Goal: Task Accomplishment & Management: Manage account settings

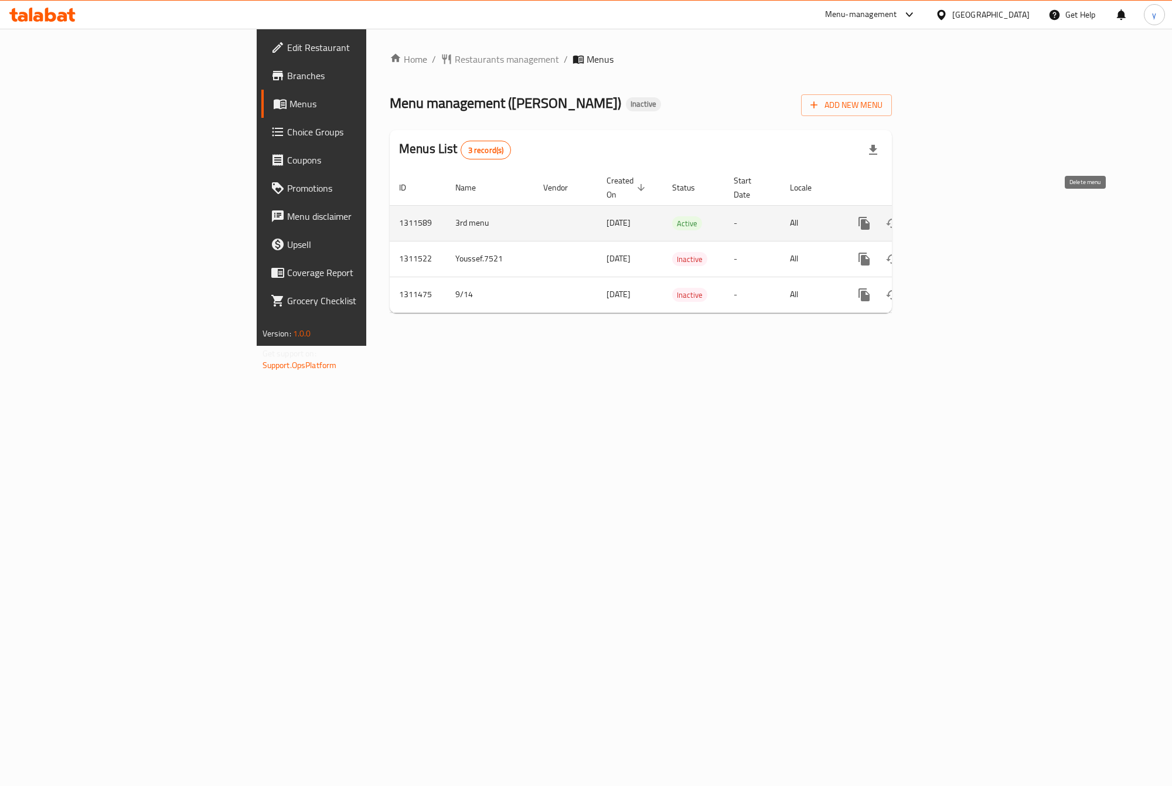
click at [928, 216] on icon "enhanced table" at bounding box center [921, 223] width 14 height 14
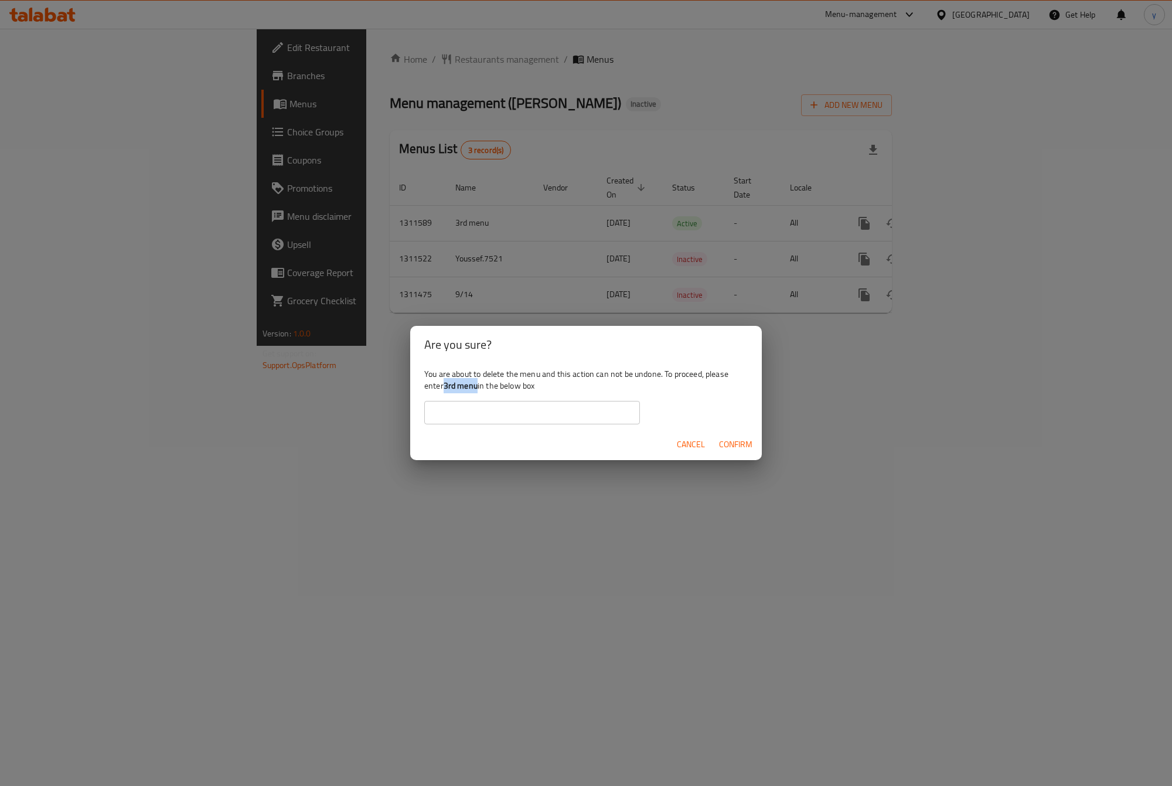
drag, startPoint x: 476, startPoint y: 387, endPoint x: 444, endPoint y: 387, distance: 32.2
click at [444, 387] on b "3rd menu" at bounding box center [461, 385] width 34 height 15
copy b "3rd menu"
click at [506, 422] on input "text" at bounding box center [532, 412] width 216 height 23
paste input "3rd menu"
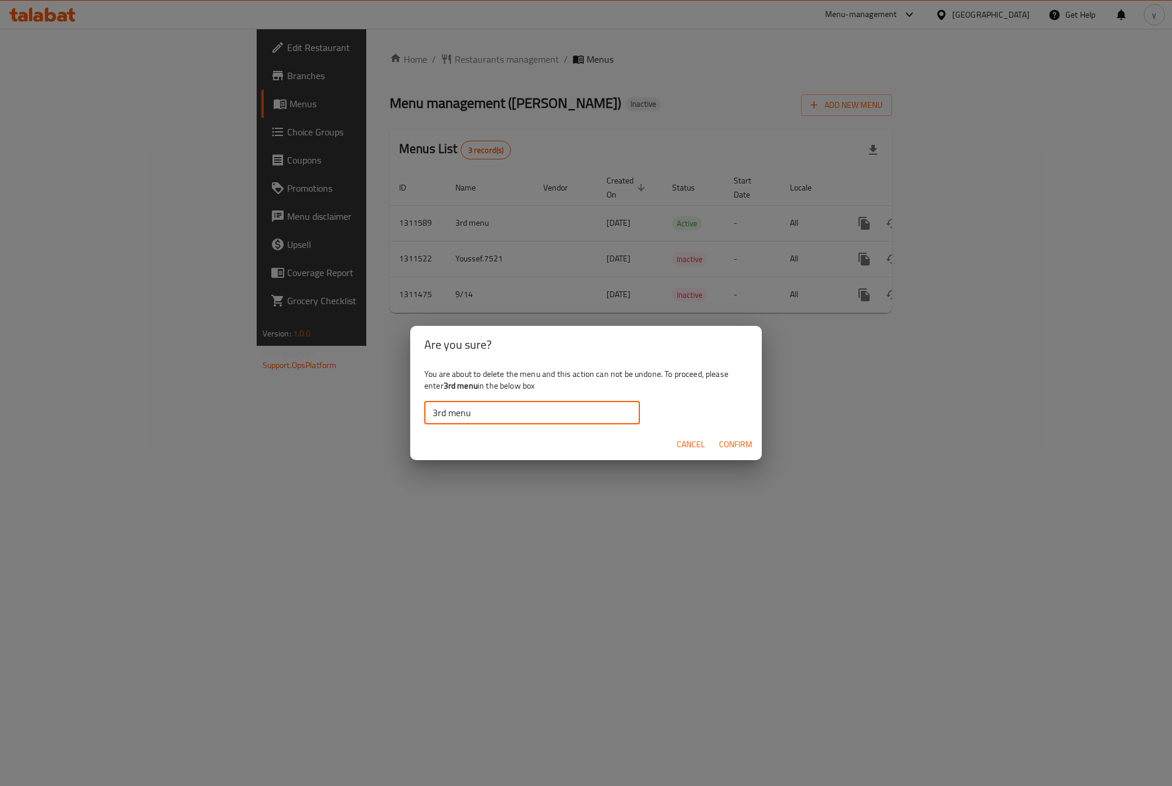
type input "3rd menu"
click at [752, 440] on span "Confirm" at bounding box center [735, 444] width 33 height 15
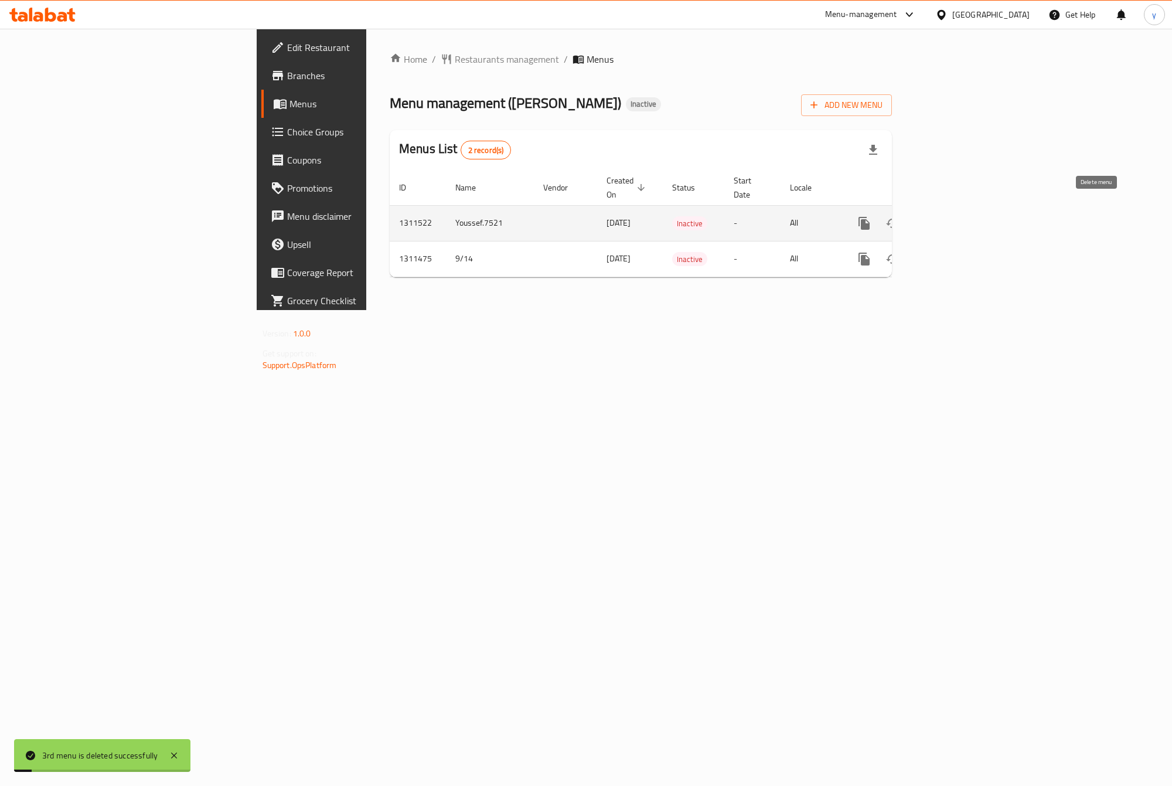
click at [925, 218] on icon "enhanced table" at bounding box center [920, 223] width 8 height 11
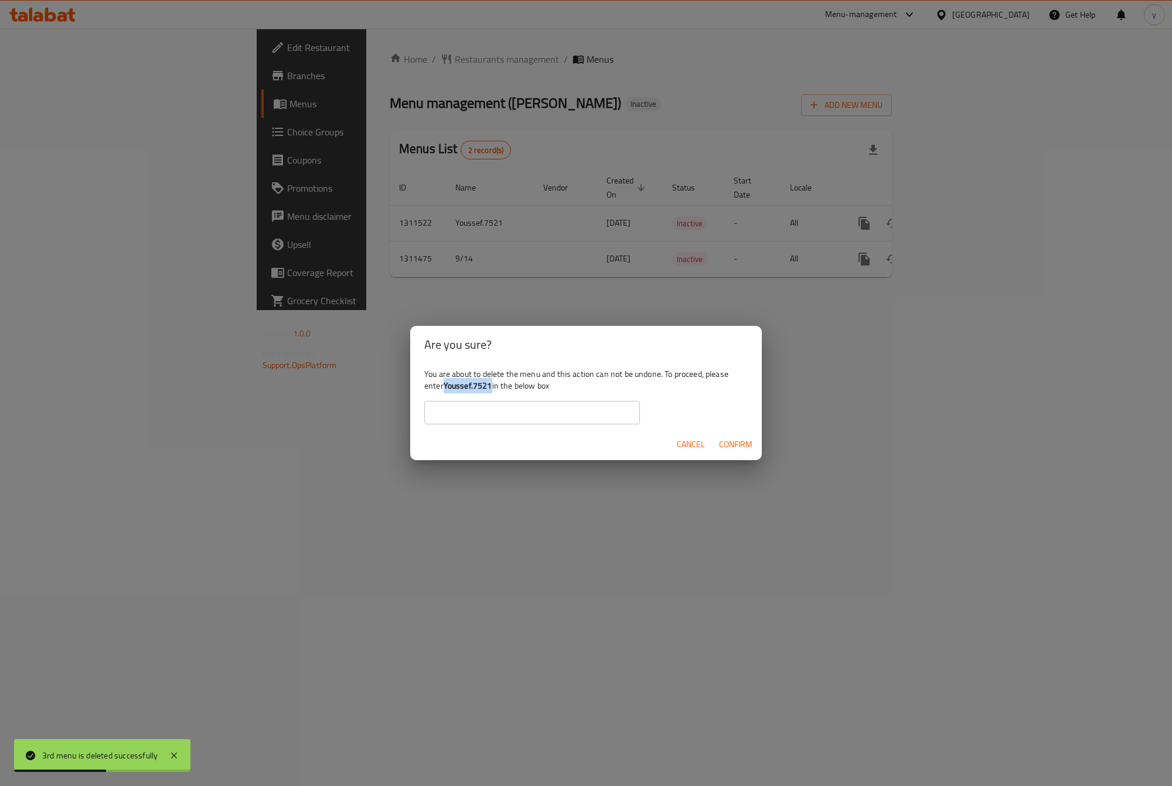
drag, startPoint x: 491, startPoint y: 386, endPoint x: 444, endPoint y: 386, distance: 46.9
click at [444, 386] on b "Youssef.7521" at bounding box center [468, 385] width 49 height 15
copy b "Youssef.7521"
click at [461, 420] on input "text" at bounding box center [532, 412] width 216 height 23
paste input "Youssef.7521"
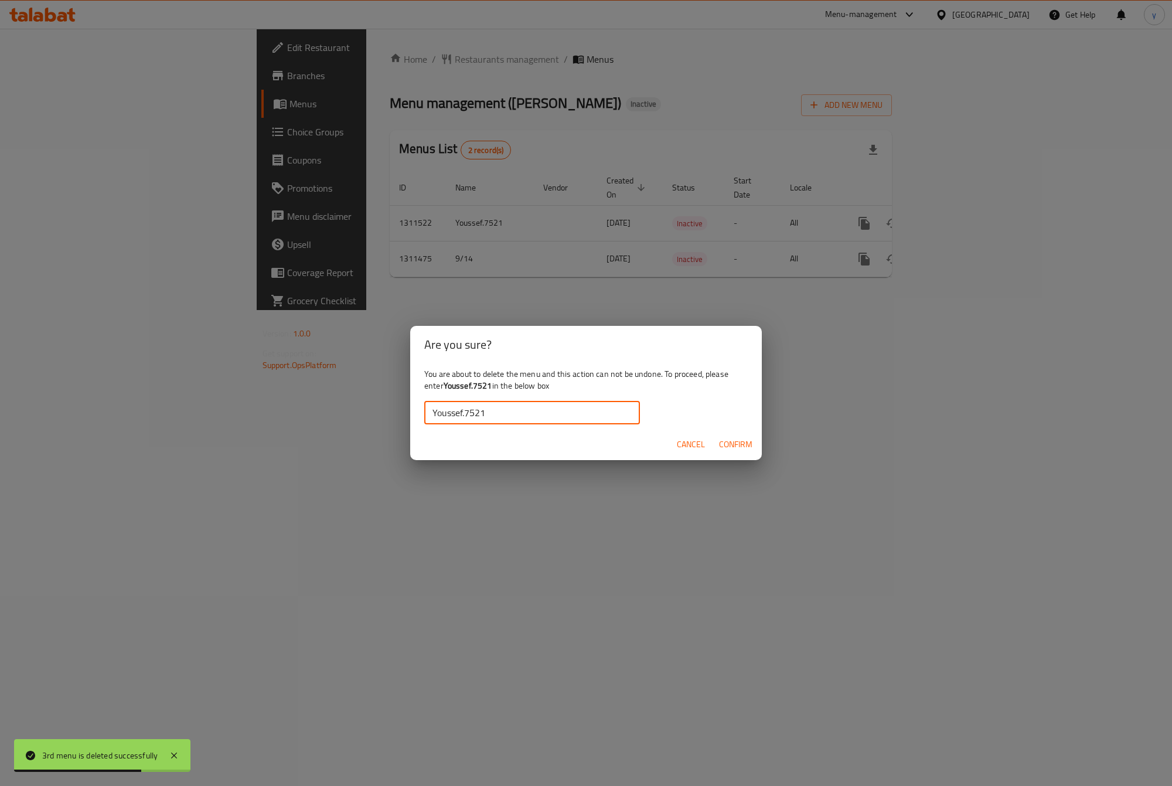
type input "Youssef.7521"
click at [727, 438] on span "Confirm" at bounding box center [735, 444] width 33 height 15
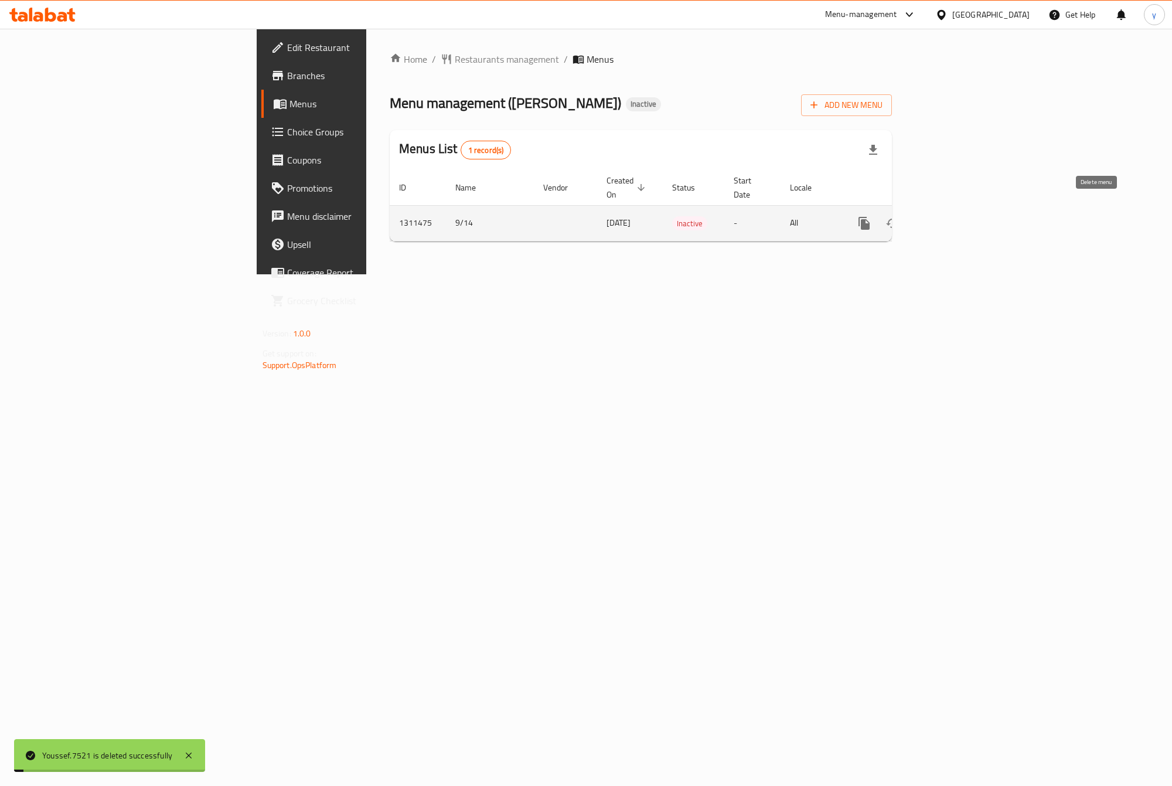
click at [928, 216] on icon "enhanced table" at bounding box center [921, 223] width 14 height 14
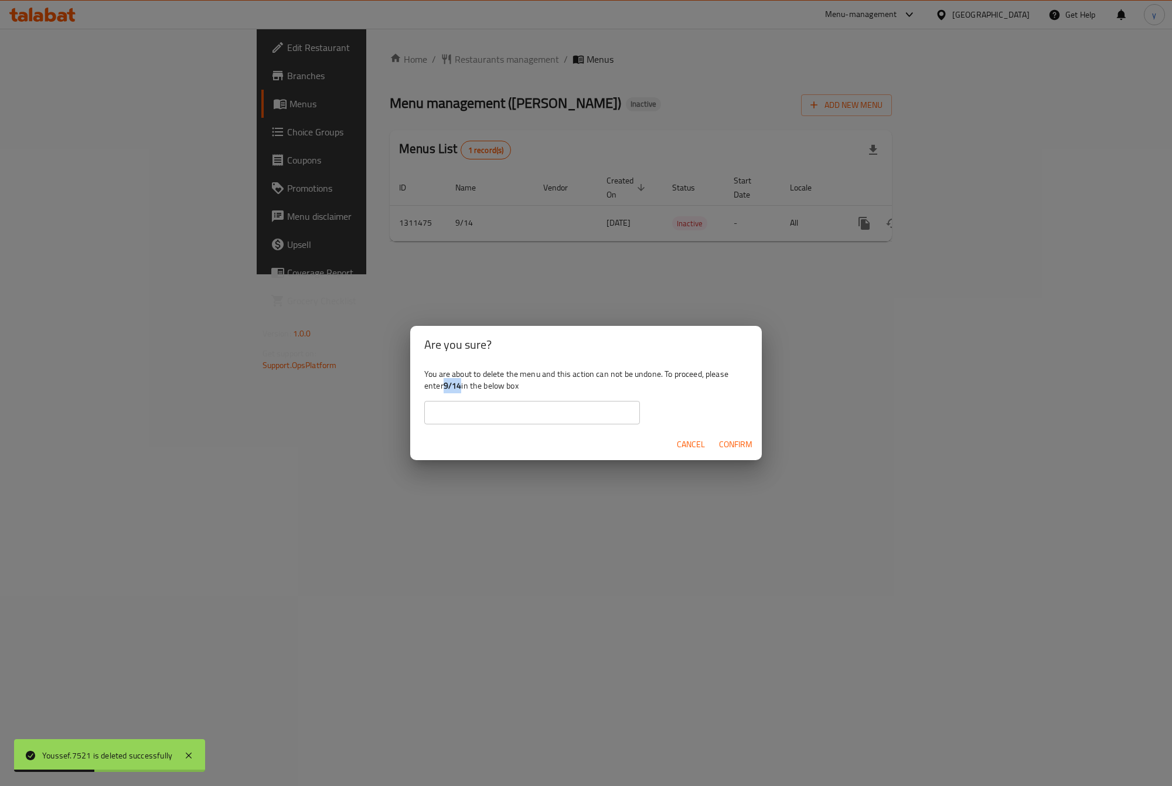
drag, startPoint x: 462, startPoint y: 388, endPoint x: 447, endPoint y: 387, distance: 15.3
click at [447, 387] on div "You are about to delete the menu and this action can not be undone. To proceed,…" at bounding box center [586, 396] width 352 height 66
copy b "9/14"
click at [457, 417] on input "text" at bounding box center [532, 412] width 216 height 23
paste input "9/14"
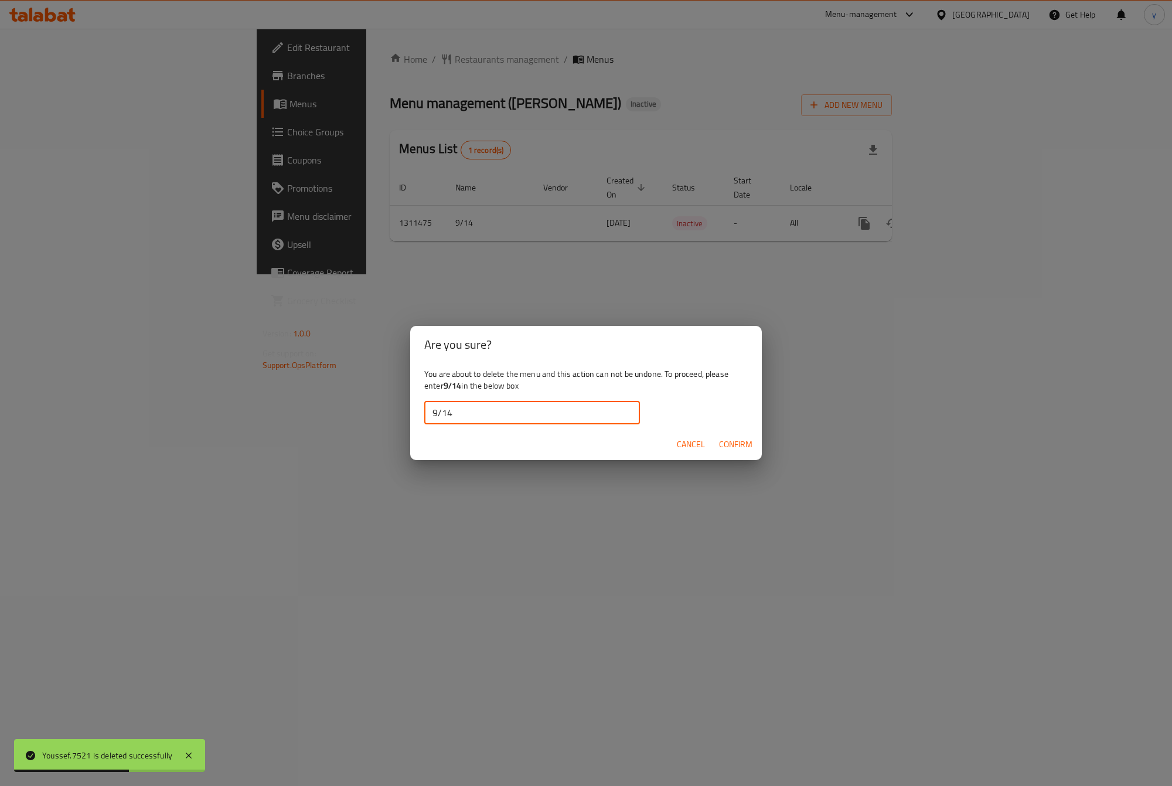
type input "9/14"
click at [747, 446] on span "Confirm" at bounding box center [735, 444] width 33 height 15
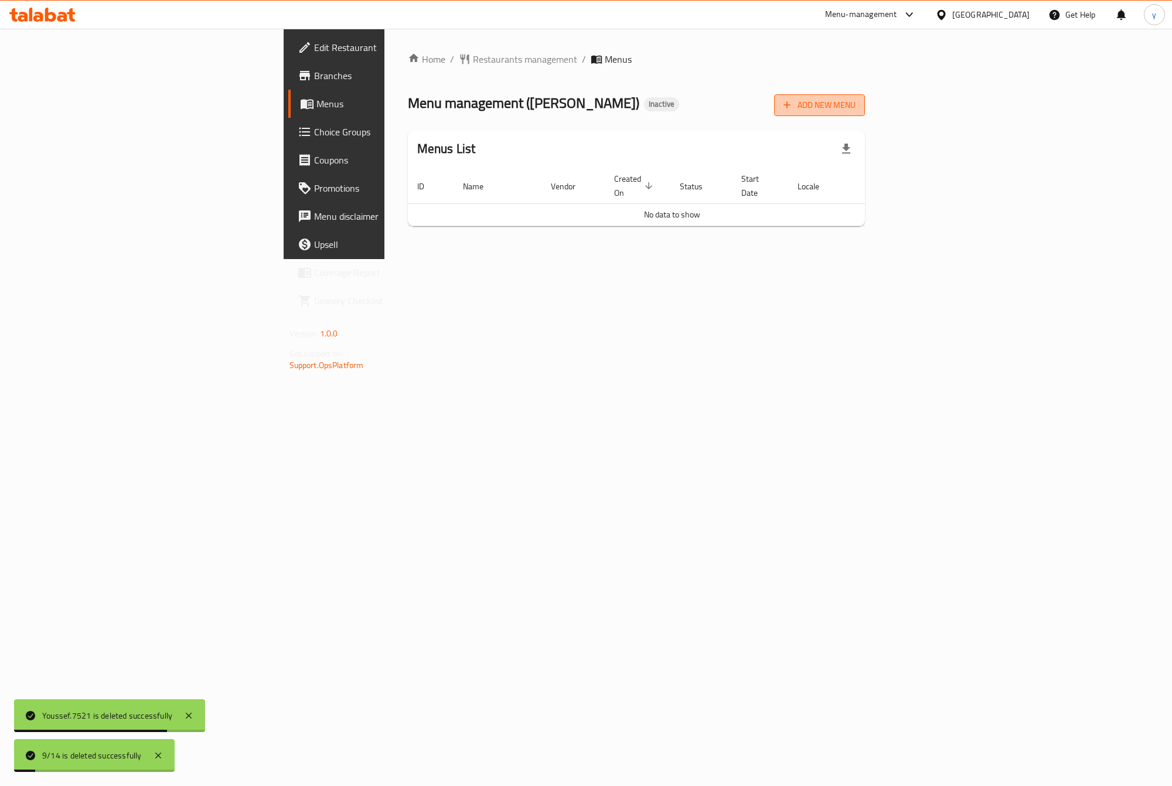
click at [856, 110] on span "Add New Menu" at bounding box center [819, 105] width 72 height 15
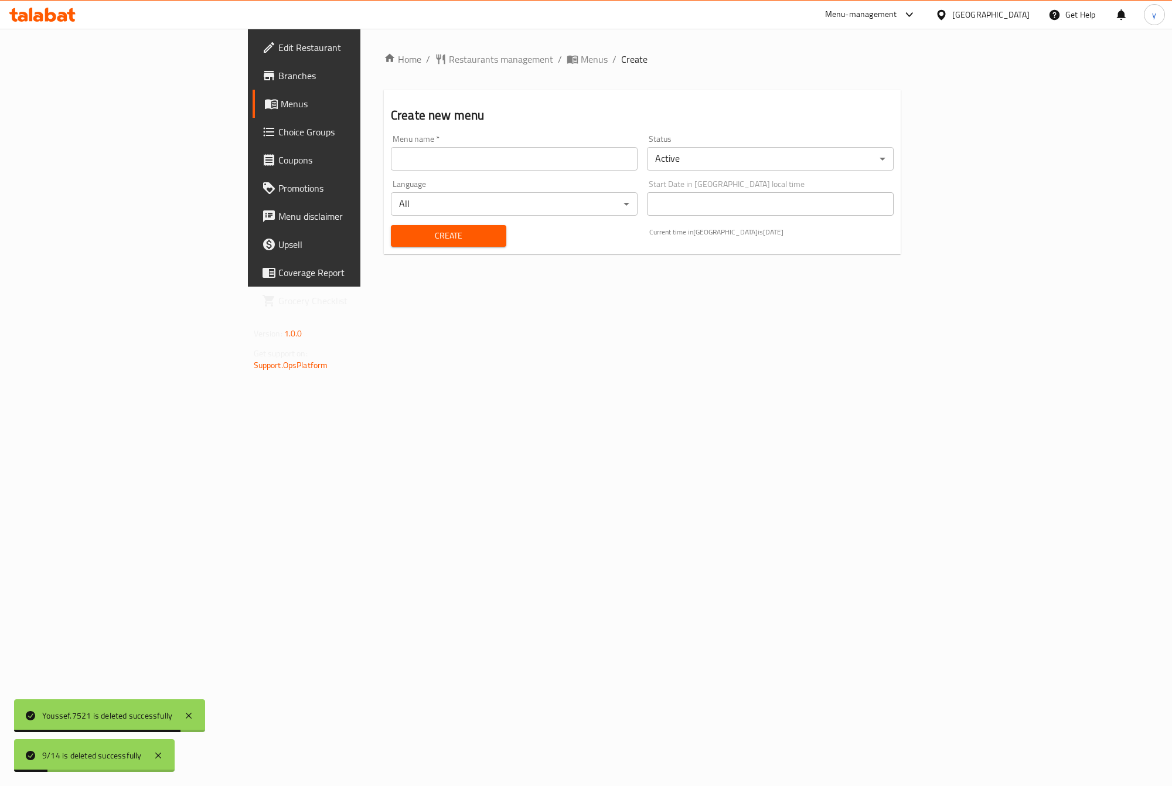
click at [391, 159] on input "text" at bounding box center [514, 158] width 247 height 23
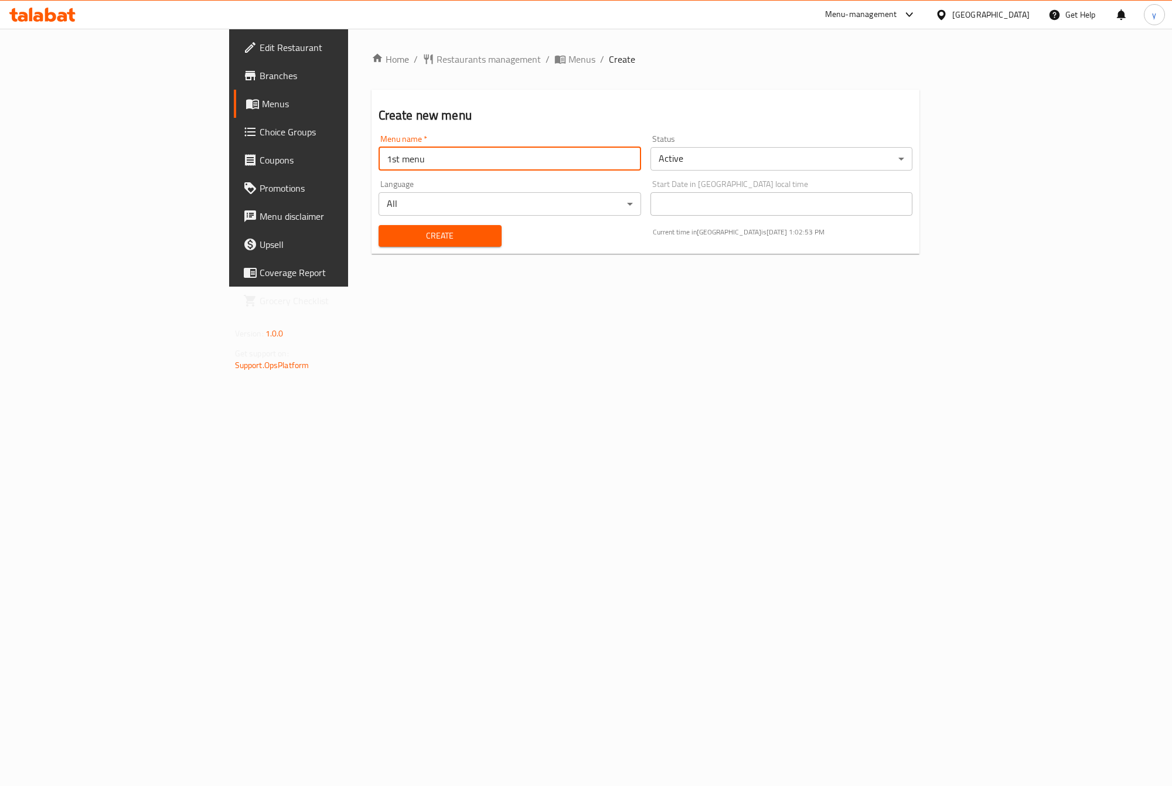
type input "1st menu"
click at [379, 225] on button "Create" at bounding box center [440, 236] width 123 height 22
click at [262, 108] on span "Menus" at bounding box center [339, 104] width 154 height 14
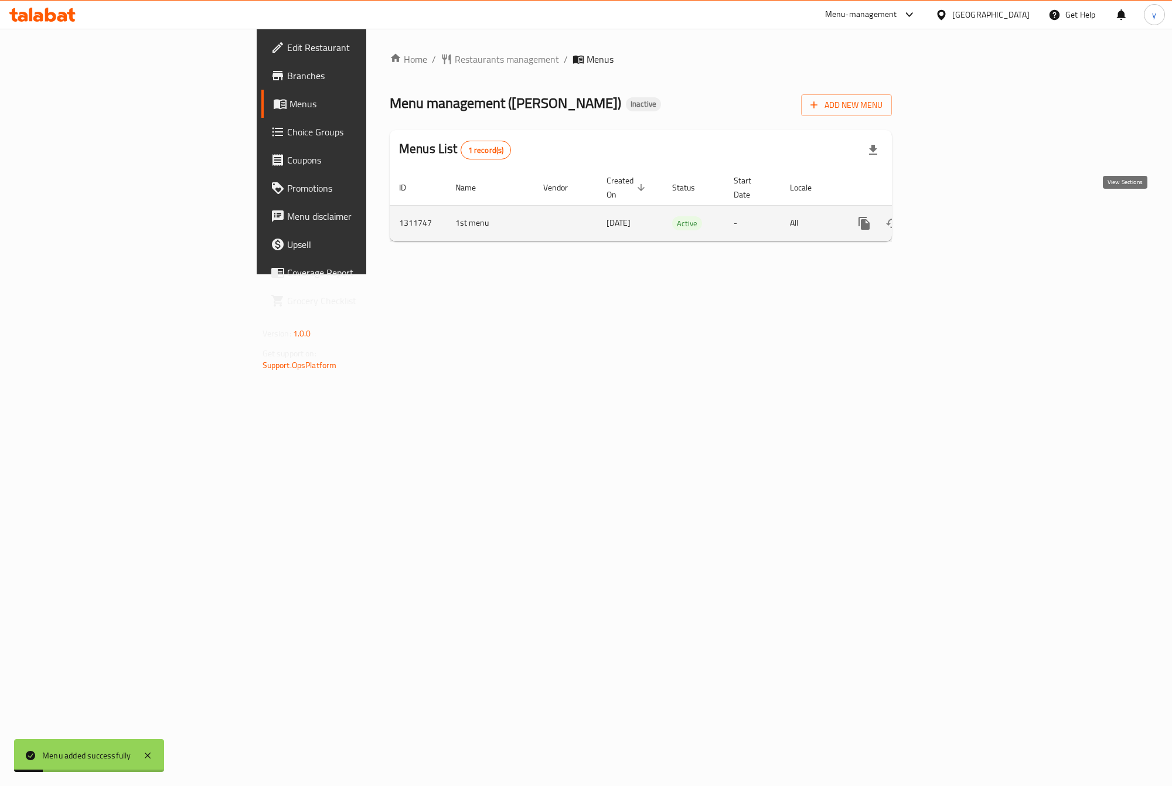
click at [954, 218] on icon "enhanced table" at bounding box center [948, 223] width 11 height 11
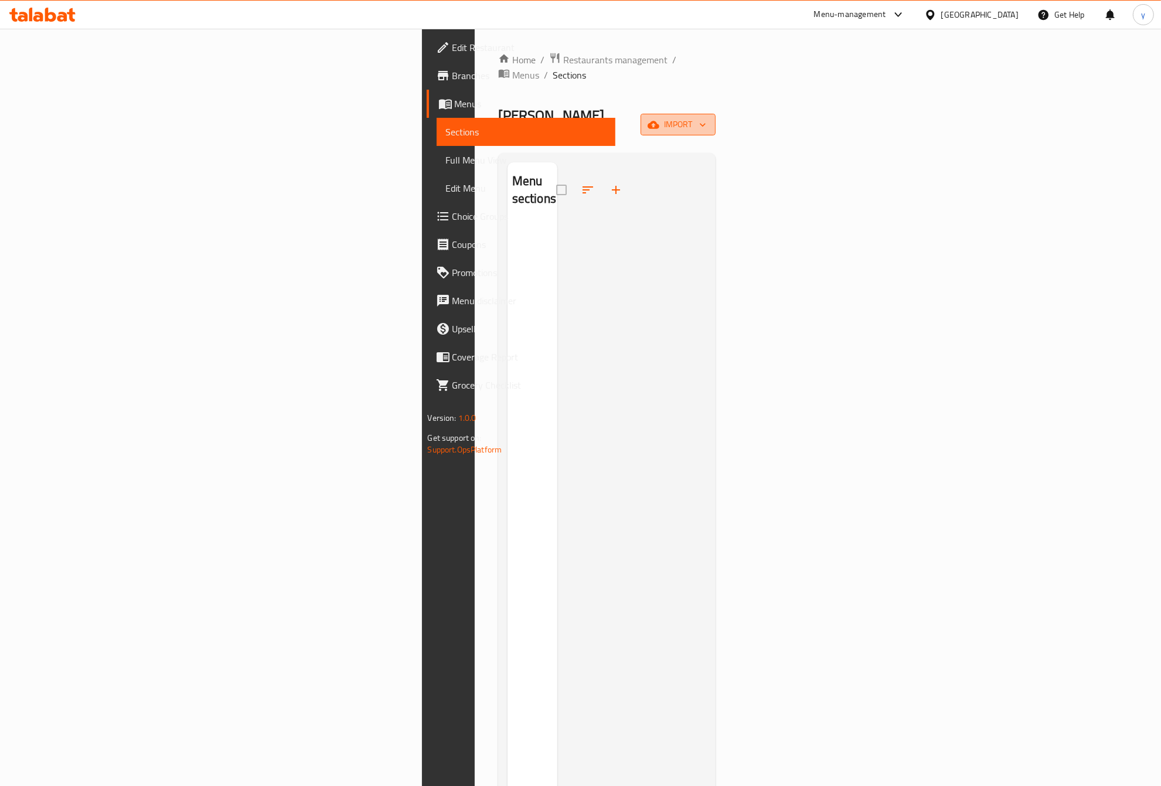
click at [706, 117] on span "import" at bounding box center [678, 124] width 56 height 15
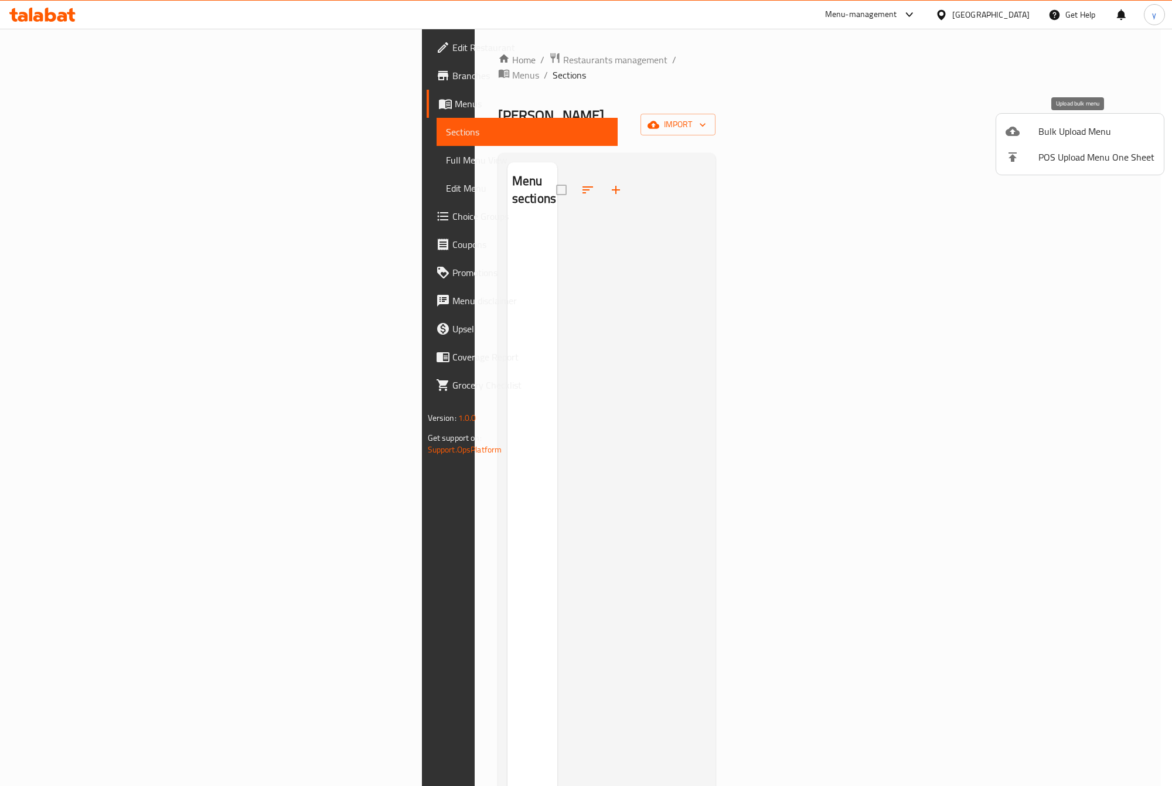
click at [1089, 125] on span "Bulk Upload Menu" at bounding box center [1096, 131] width 116 height 14
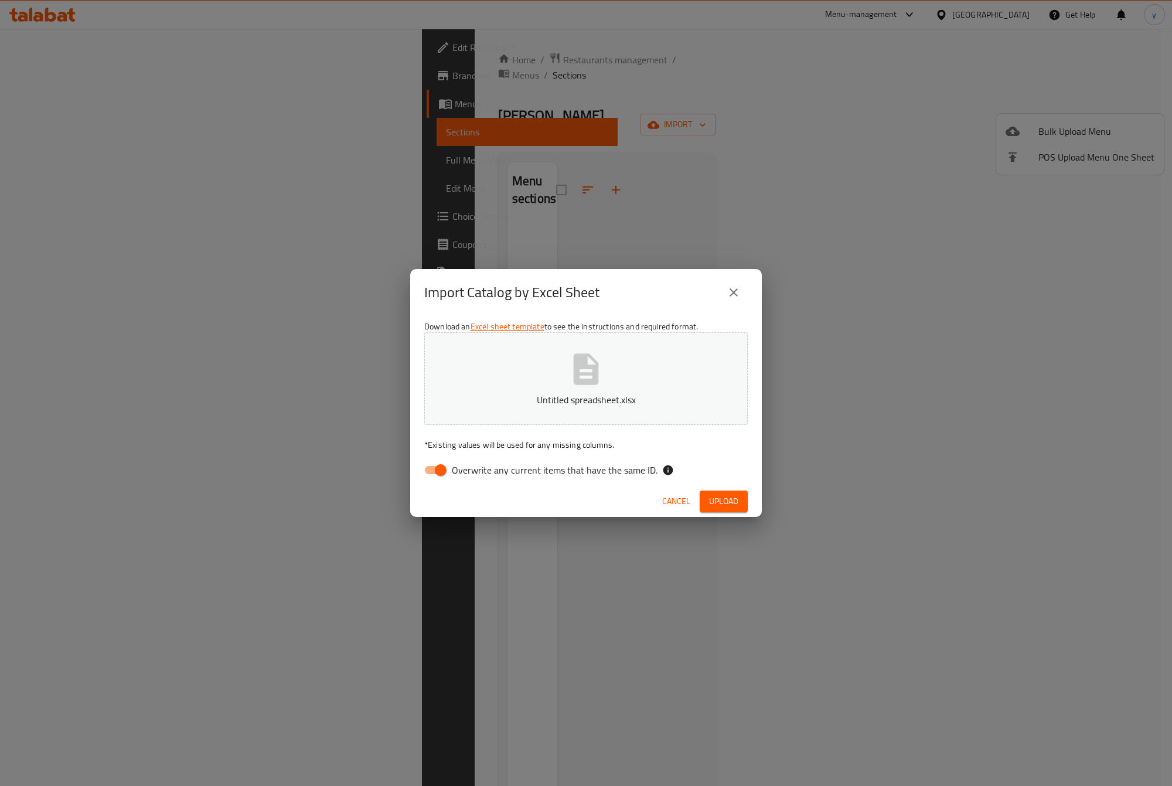
drag, startPoint x: 435, startPoint y: 470, endPoint x: 689, endPoint y: 508, distance: 256.0
click at [435, 470] on input "Overwrite any current items that have the same ID." at bounding box center [440, 470] width 67 height 22
checkbox input "false"
click at [725, 504] on span "Upload" at bounding box center [723, 501] width 29 height 15
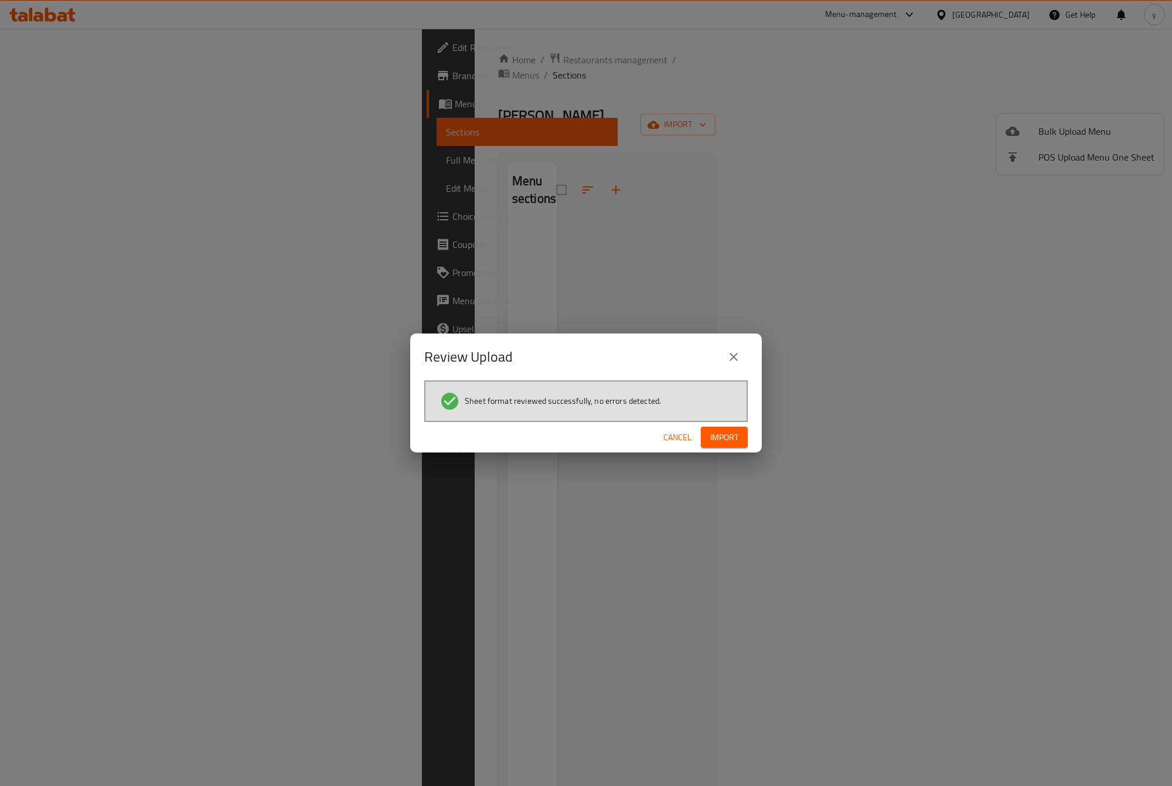
click at [743, 437] on button "Import" at bounding box center [724, 438] width 47 height 22
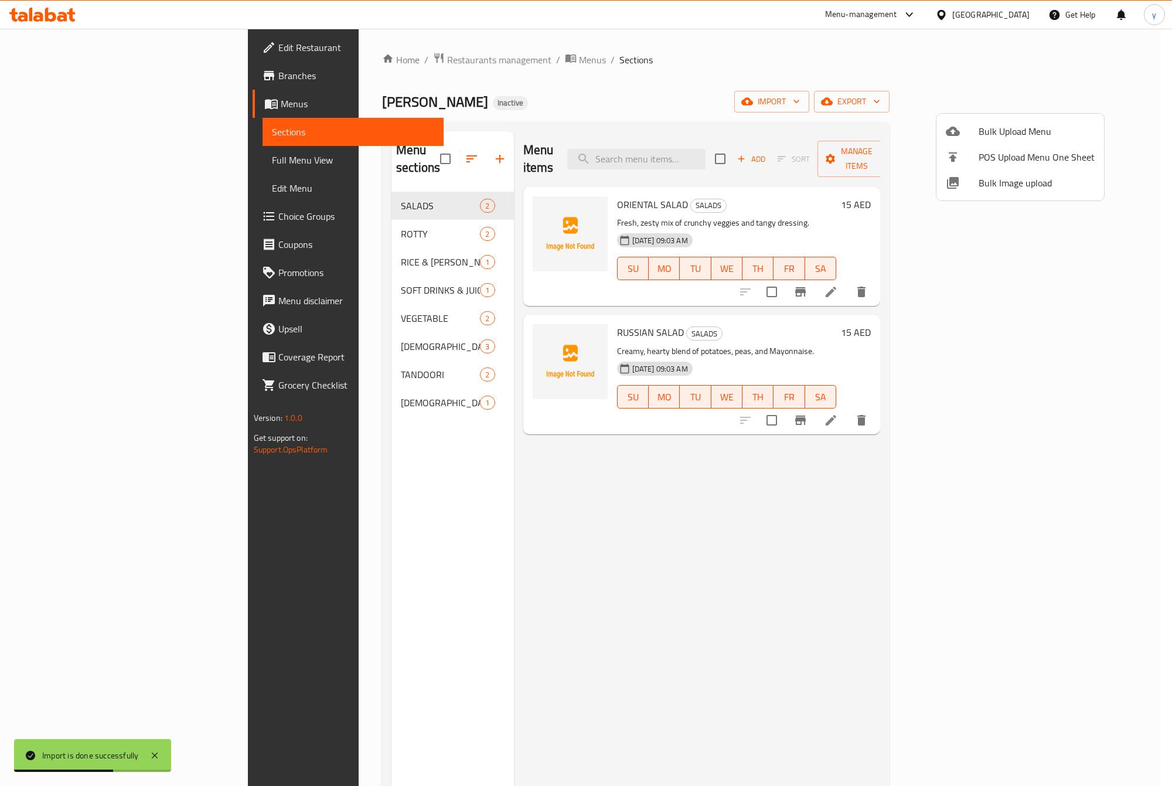
click at [68, 161] on div at bounding box center [586, 393] width 1172 height 786
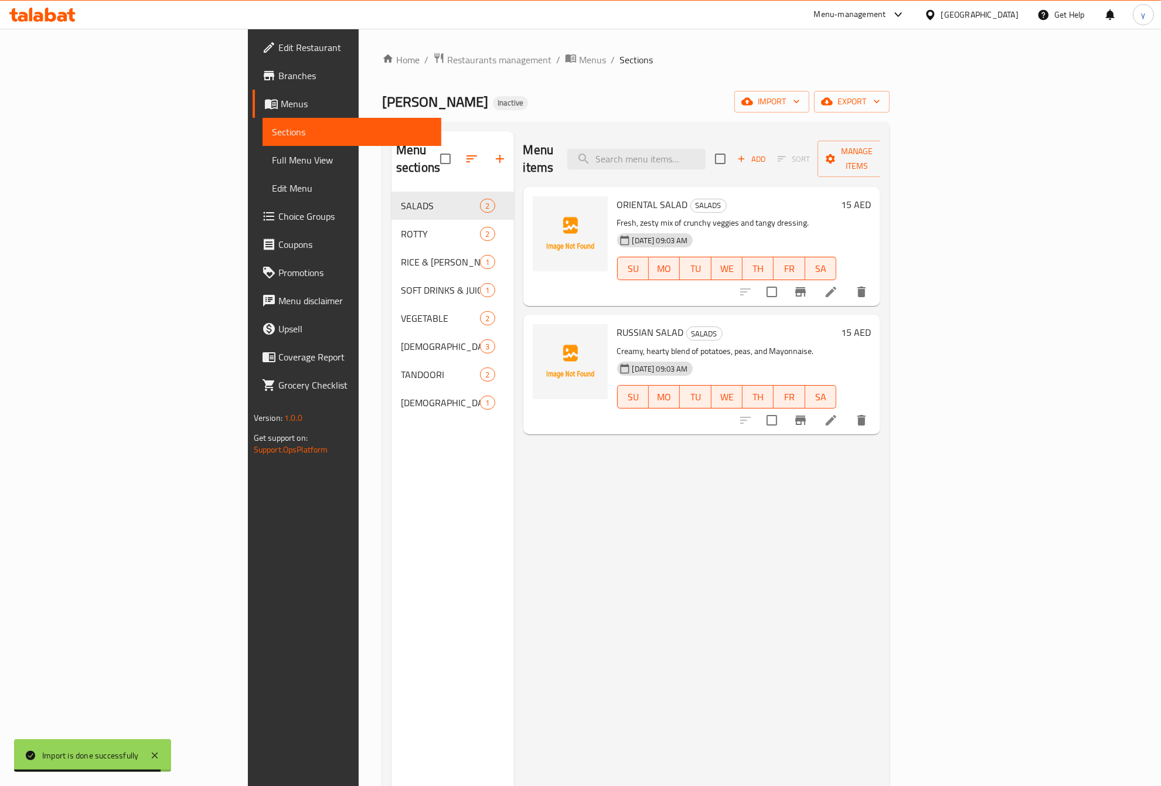
click at [272, 159] on span "Full Menu View" at bounding box center [352, 160] width 161 height 14
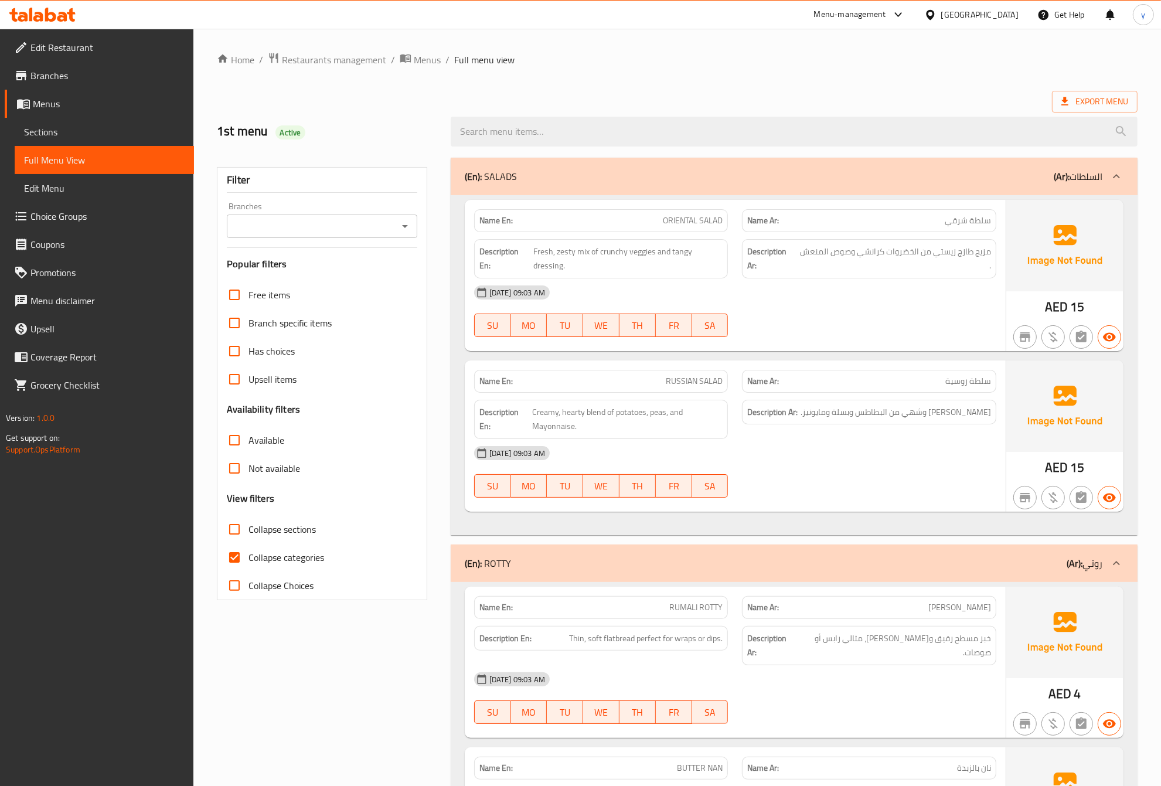
click at [280, 555] on span "Collapse categories" at bounding box center [286, 557] width 76 height 14
click at [248, 555] on input "Collapse categories" at bounding box center [234, 557] width 28 height 28
checkbox input "false"
drag, startPoint x: 531, startPoint y: 250, endPoint x: 564, endPoint y: 264, distance: 35.7
click at [560, 260] on h6 "Description En: Fresh, zesty mix of crunchy veggies and tangy dressing." at bounding box center [601, 258] width 244 height 29
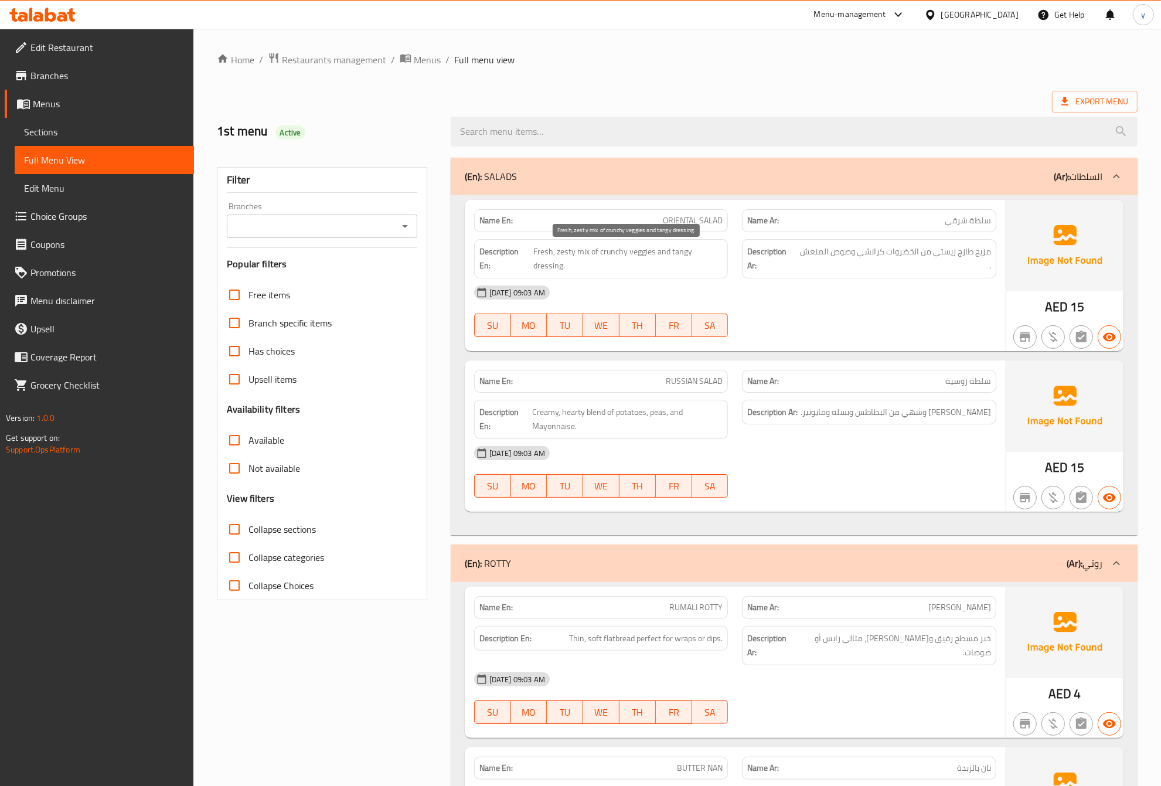
click at [573, 267] on span "Fresh, zesty mix of crunchy veggies and tangy dressing." at bounding box center [628, 258] width 190 height 29
drag, startPoint x: 537, startPoint y: 252, endPoint x: 552, endPoint y: 255, distance: 15.1
click at [552, 255] on span "Fresh, zesty mix of crunchy veggies and tangy dressing." at bounding box center [628, 258] width 190 height 29
drag, startPoint x: 979, startPoint y: 256, endPoint x: 971, endPoint y: 254, distance: 8.0
click at [971, 254] on span "مزيج طازج زيستي من الخضروات كرانشي وصوص المنعش ." at bounding box center [895, 258] width 192 height 29
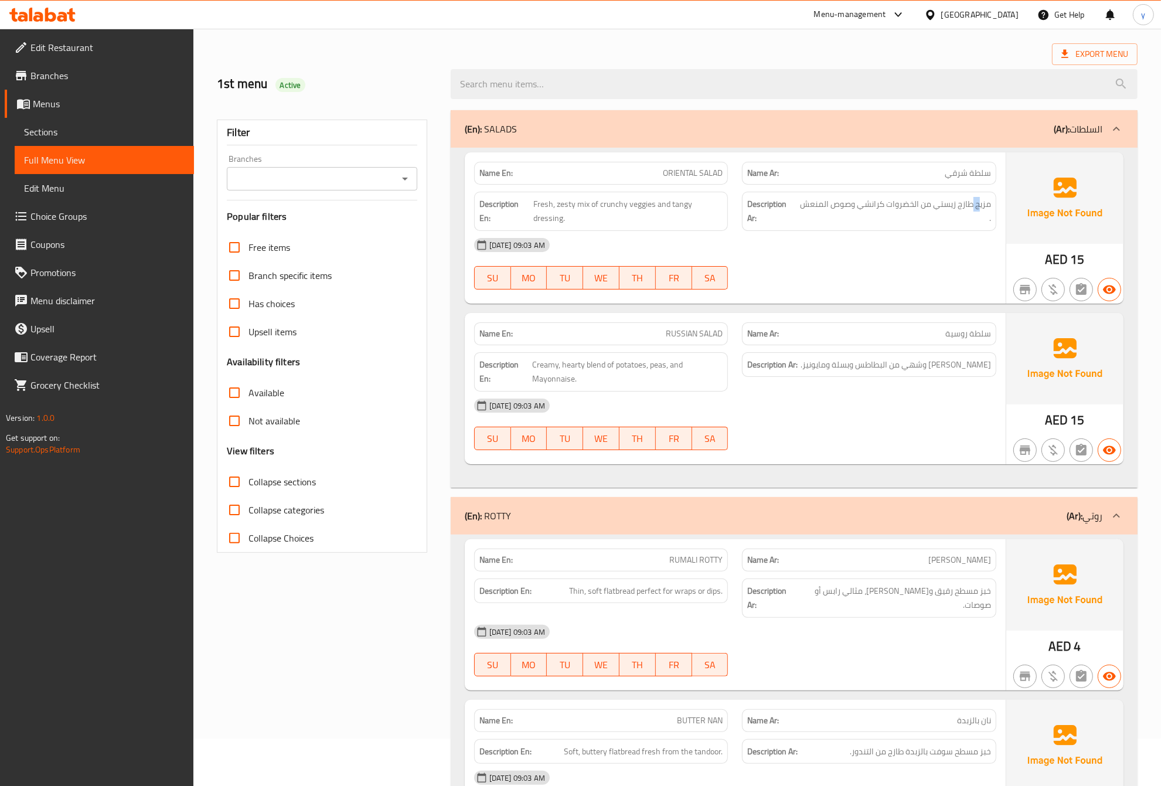
scroll to position [73, 0]
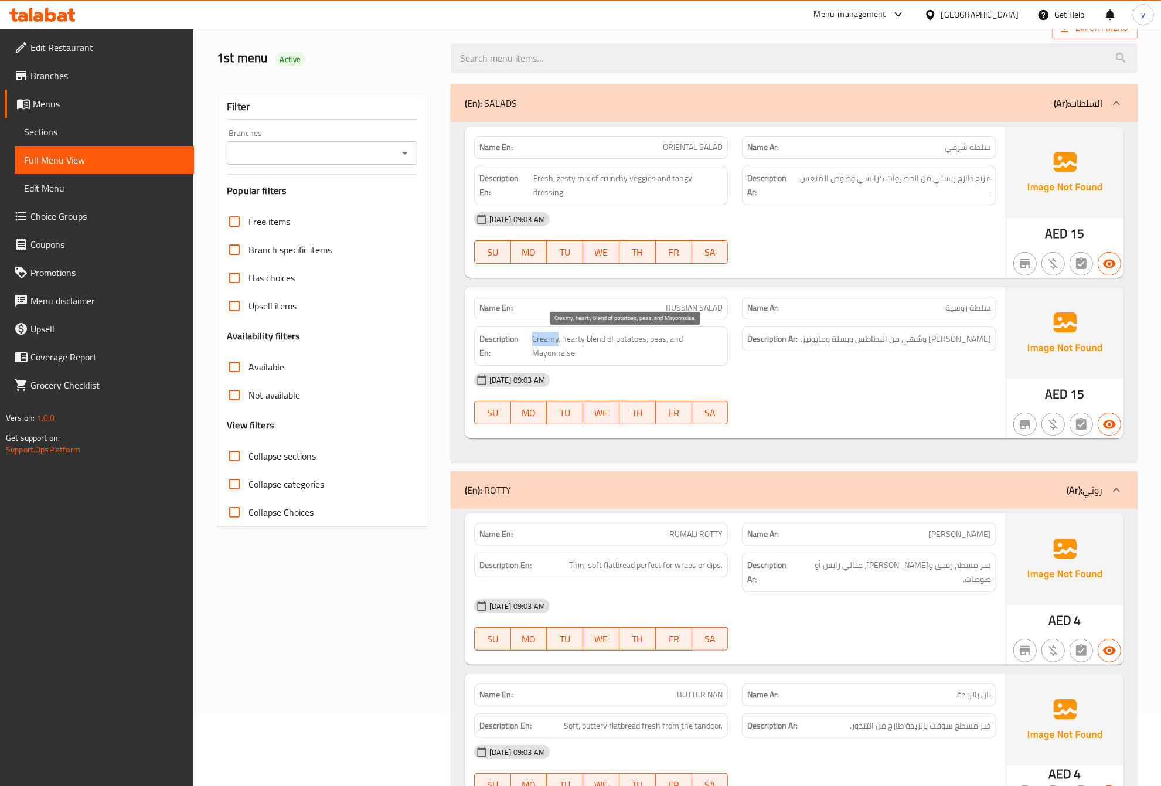
drag, startPoint x: 533, startPoint y: 340, endPoint x: 557, endPoint y: 343, distance: 24.2
click at [557, 343] on span "Creamy, hearty blend of potatoes, peas, and Mayonnaise." at bounding box center [627, 346] width 190 height 29
drag, startPoint x: 561, startPoint y: 342, endPoint x: 583, endPoint y: 344, distance: 22.4
click at [583, 344] on span "Creamy, hearty blend of potatoes, peas, and Mayonnaise." at bounding box center [627, 346] width 190 height 29
copy span "hearty"
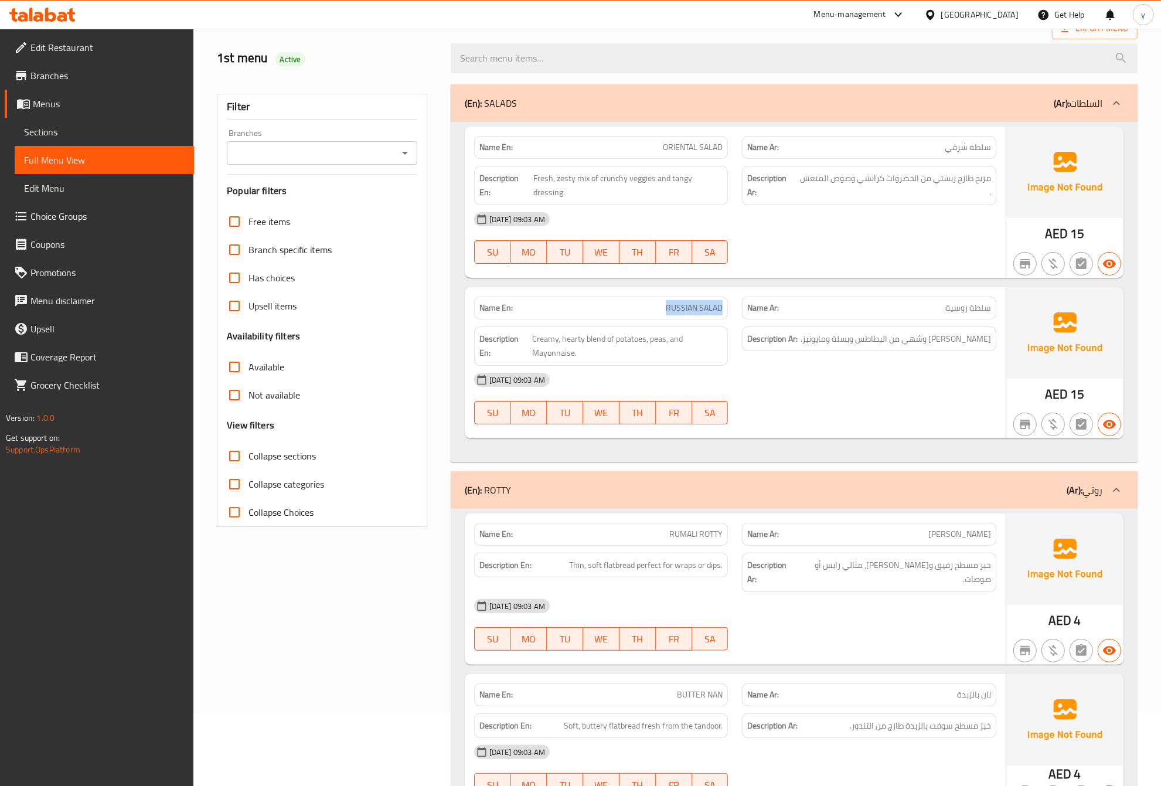
drag, startPoint x: 666, startPoint y: 306, endPoint x: 725, endPoint y: 312, distance: 58.9
click at [725, 312] on div "Name En: RUSSIAN SALAD" at bounding box center [601, 307] width 254 height 23
copy span "RUSSIAN SALAD"
click at [56, 125] on span "Sections" at bounding box center [104, 132] width 161 height 14
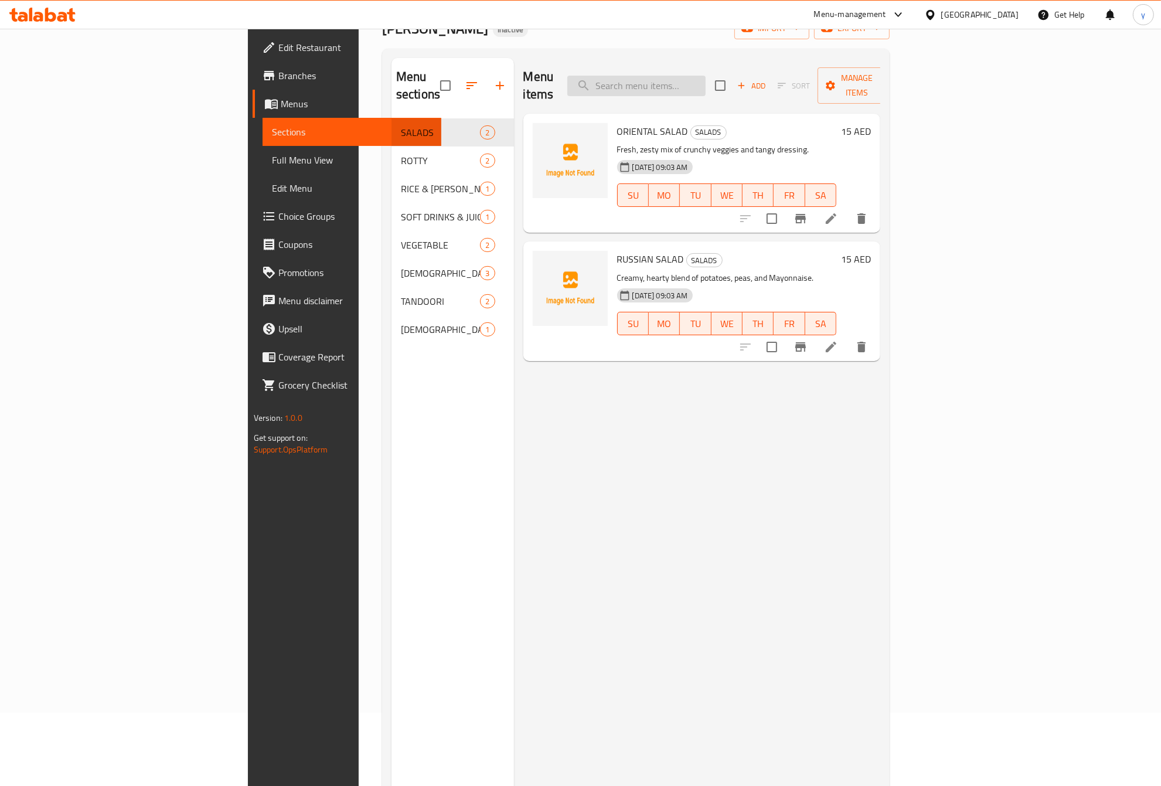
click at [705, 76] on input "search" at bounding box center [636, 86] width 138 height 21
paste input "RUSSIAN SALAD"
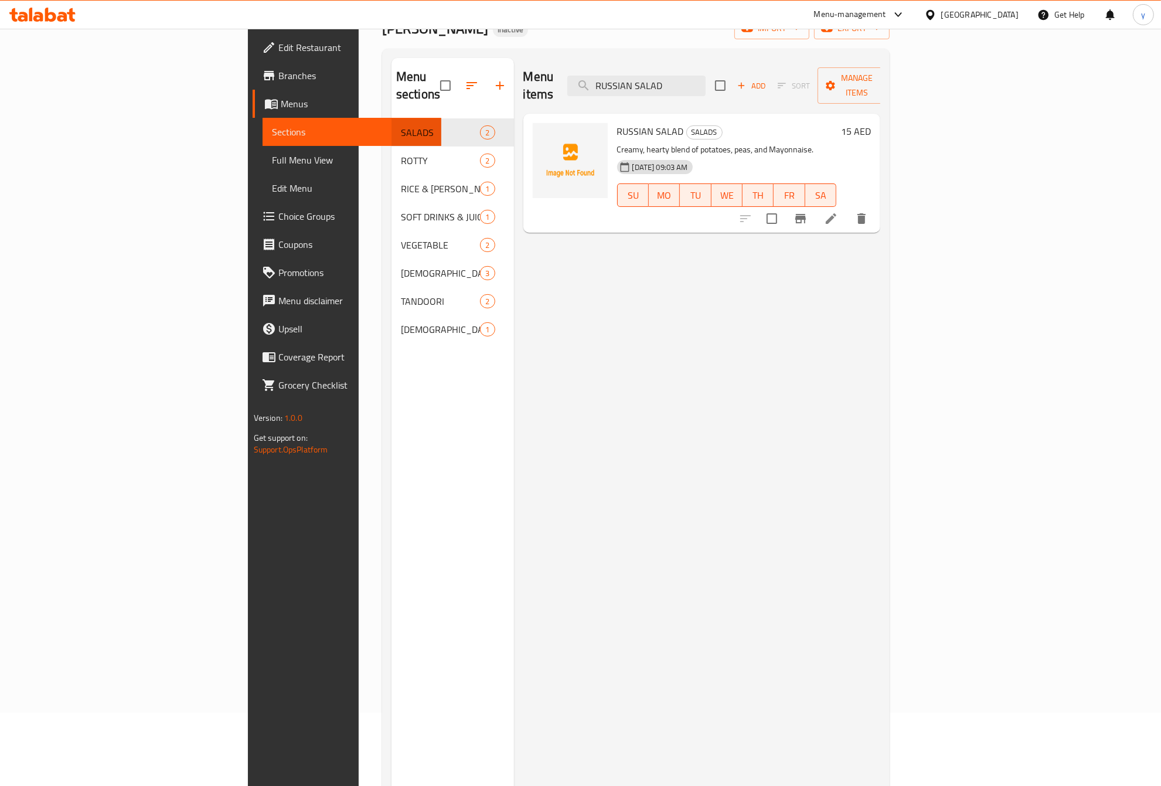
type input "RUSSIAN SALAD"
click at [838, 212] on icon at bounding box center [831, 219] width 14 height 14
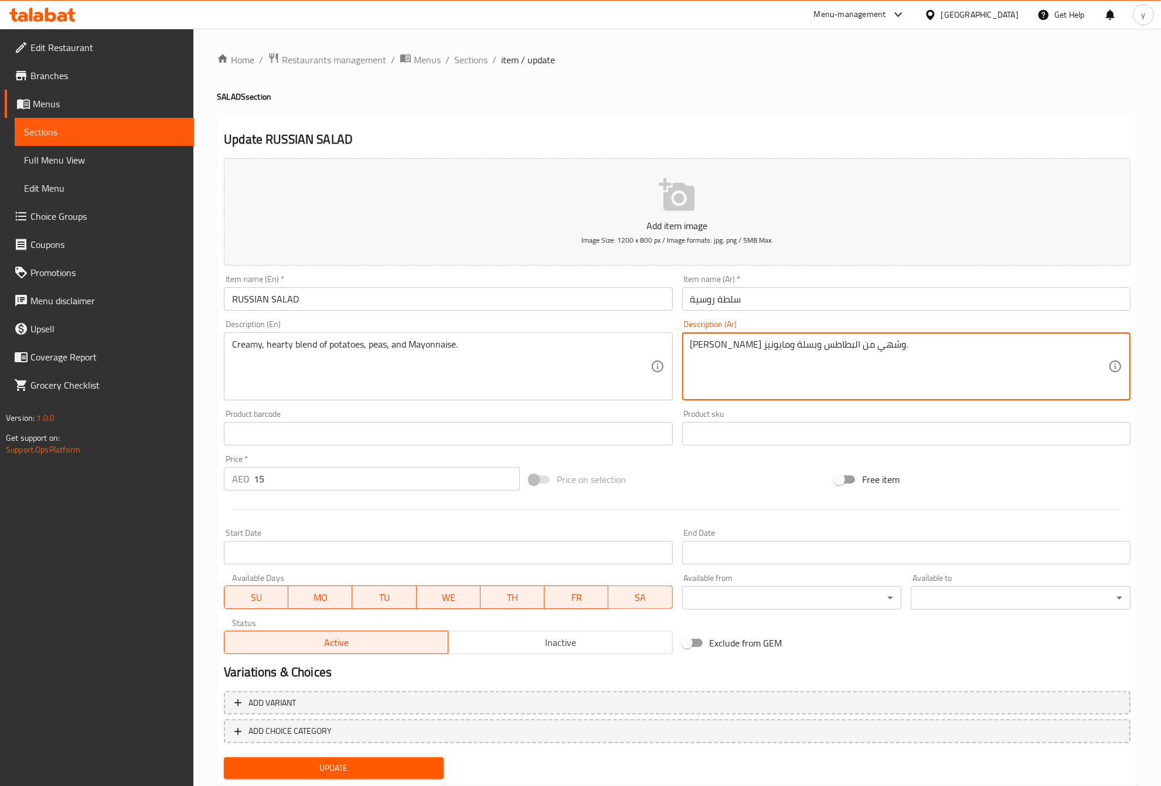
drag, startPoint x: 803, startPoint y: 347, endPoint x: 827, endPoint y: 355, distance: 25.2
type textarea "[PERSON_NAME] و[PERSON_NAME] من البطاطس وبسلة ومايونيز."
click at [400, 765] on span "Update" at bounding box center [333, 768] width 201 height 15
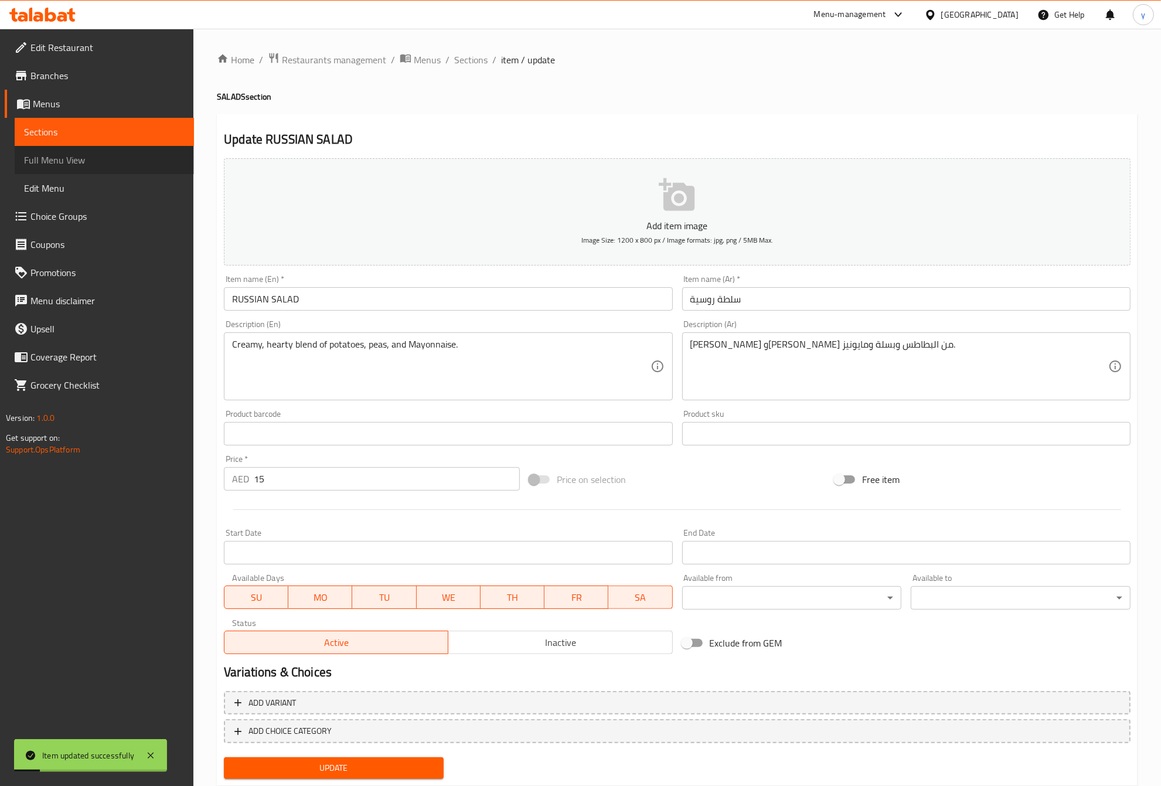
click at [66, 165] on span "Full Menu View" at bounding box center [104, 160] width 161 height 14
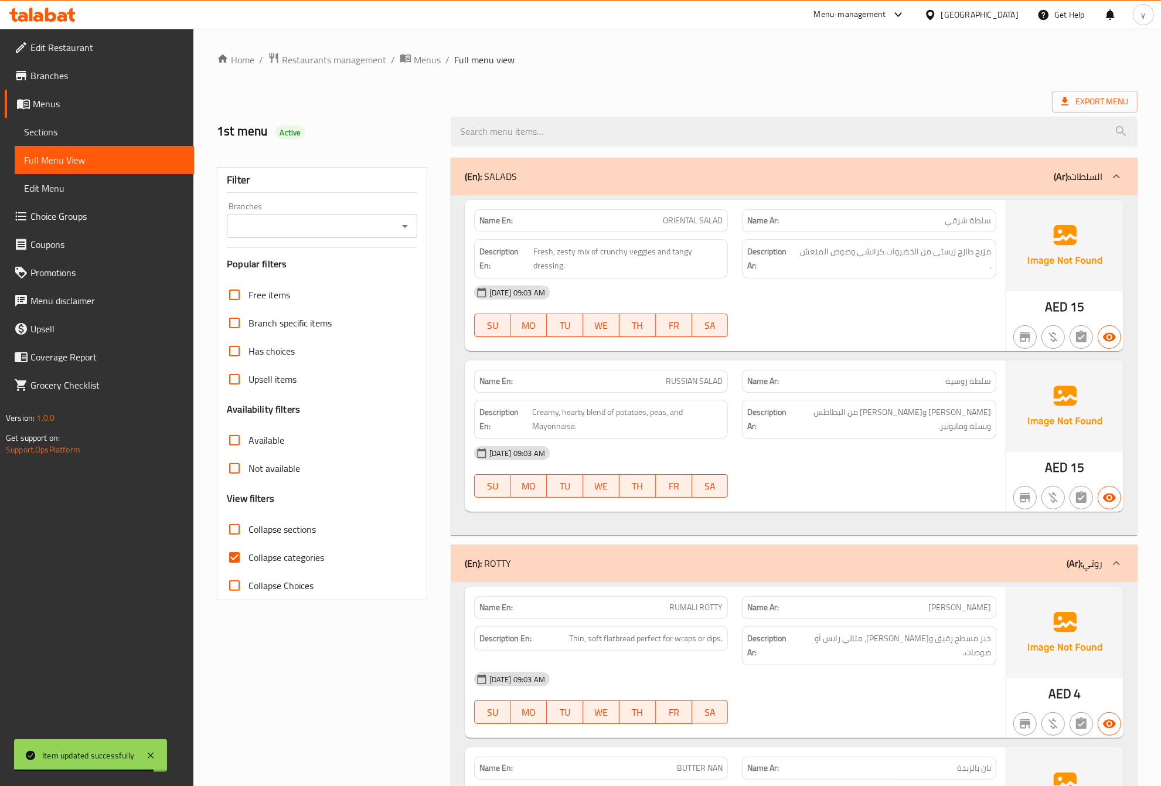
click at [242, 560] on input "Collapse categories" at bounding box center [234, 557] width 28 height 28
checkbox input "false"
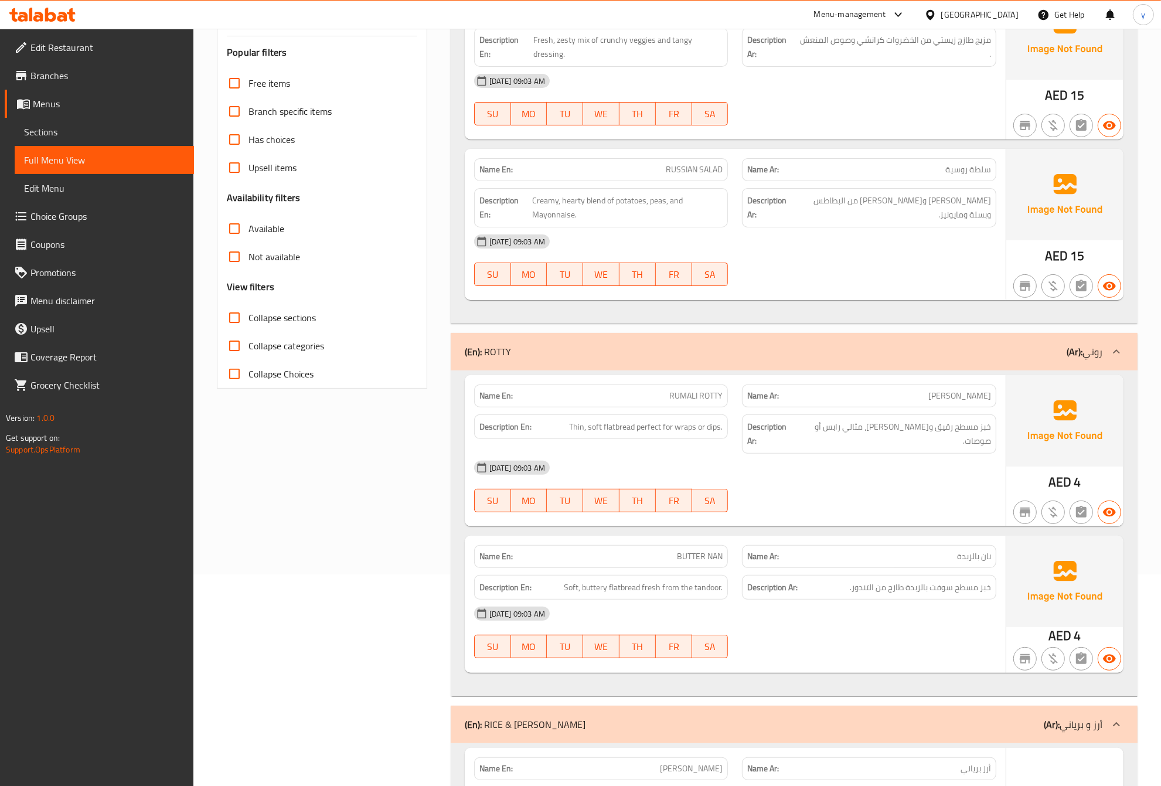
scroll to position [220, 0]
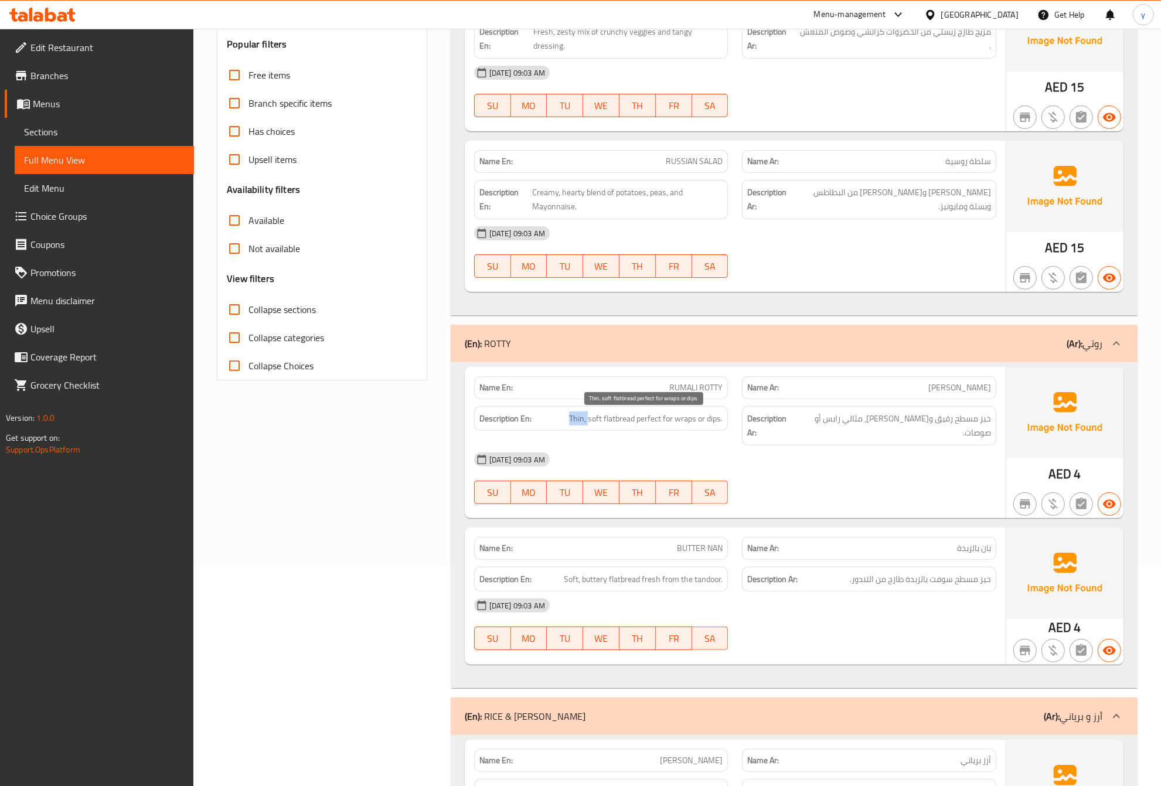
drag, startPoint x: 570, startPoint y: 420, endPoint x: 589, endPoint y: 426, distance: 20.8
click at [589, 426] on span "Thin, soft flatbread perfect for wraps or dips." at bounding box center [646, 418] width 154 height 15
drag, startPoint x: 591, startPoint y: 417, endPoint x: 602, endPoint y: 419, distance: 11.3
click at [602, 419] on span "Thin, soft flatbread perfect for wraps or dips." at bounding box center [646, 418] width 154 height 15
drag, startPoint x: 675, startPoint y: 418, endPoint x: 691, endPoint y: 423, distance: 17.2
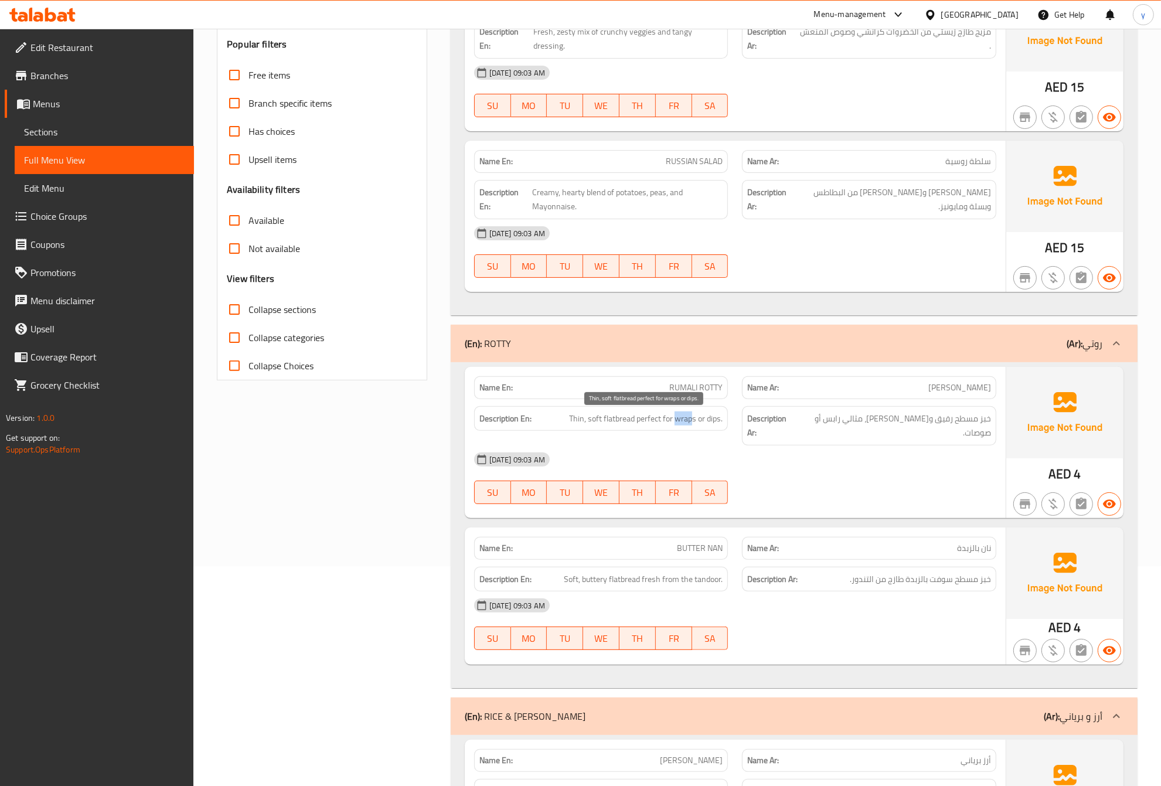
click at [691, 423] on span "Thin, soft flatbread perfect for wraps or dips." at bounding box center [646, 418] width 154 height 15
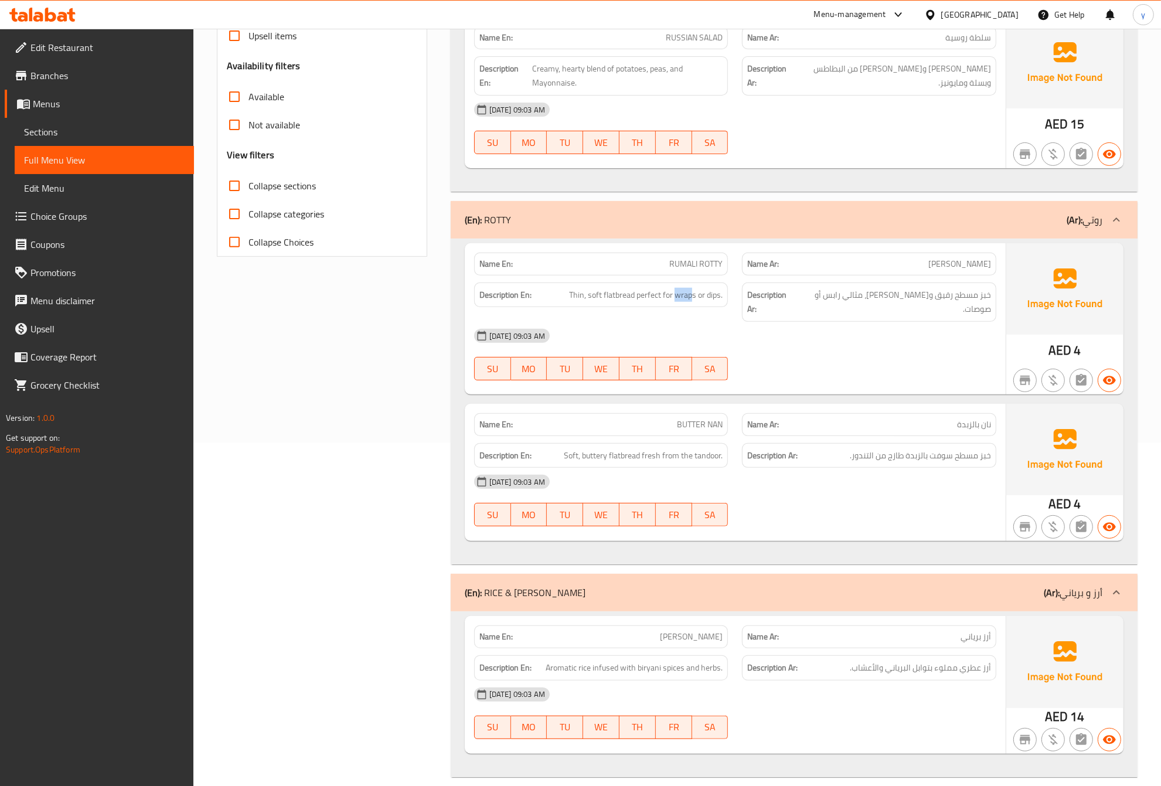
scroll to position [366, 0]
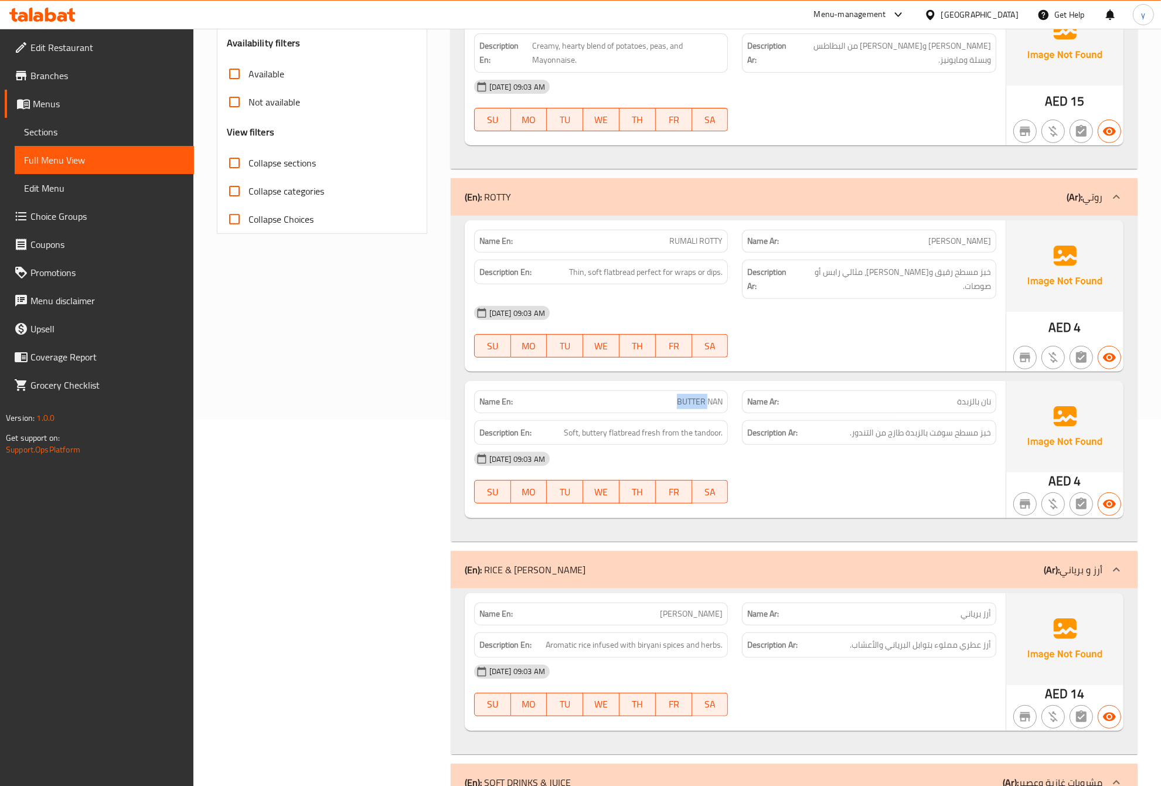
drag, startPoint x: 678, startPoint y: 385, endPoint x: 707, endPoint y: 388, distance: 29.4
click at [707, 396] on span "BUTTER NAN" at bounding box center [700, 402] width 46 height 12
drag, startPoint x: 981, startPoint y: 391, endPoint x: 997, endPoint y: 394, distance: 15.5
click at [997, 394] on div "Name Ar: نان بالزبدة" at bounding box center [869, 401] width 268 height 37
click at [954, 381] on div "Name En: BUTTER NAN Name Ar: نان بالزبدة Description En: Soft, buttery flatbrea…" at bounding box center [735, 449] width 541 height 137
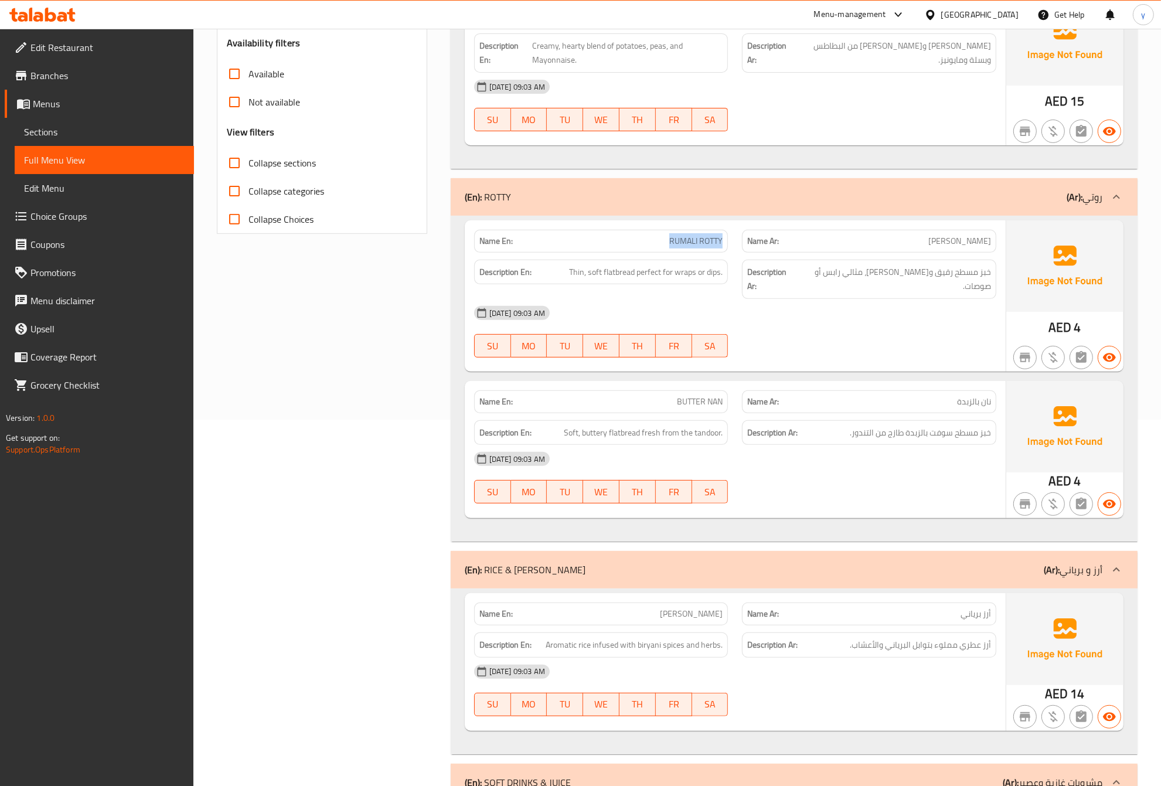
drag, startPoint x: 669, startPoint y: 244, endPoint x: 722, endPoint y: 247, distance: 53.4
click at [722, 247] on div "Name En: RUMALI ROTTY" at bounding box center [601, 241] width 254 height 23
drag, startPoint x: 941, startPoint y: 247, endPoint x: 994, endPoint y: 244, distance: 52.8
click at [994, 244] on div "Name Ar: [PERSON_NAME]" at bounding box center [869, 241] width 254 height 23
drag, startPoint x: 981, startPoint y: 281, endPoint x: 954, endPoint y: 286, distance: 27.9
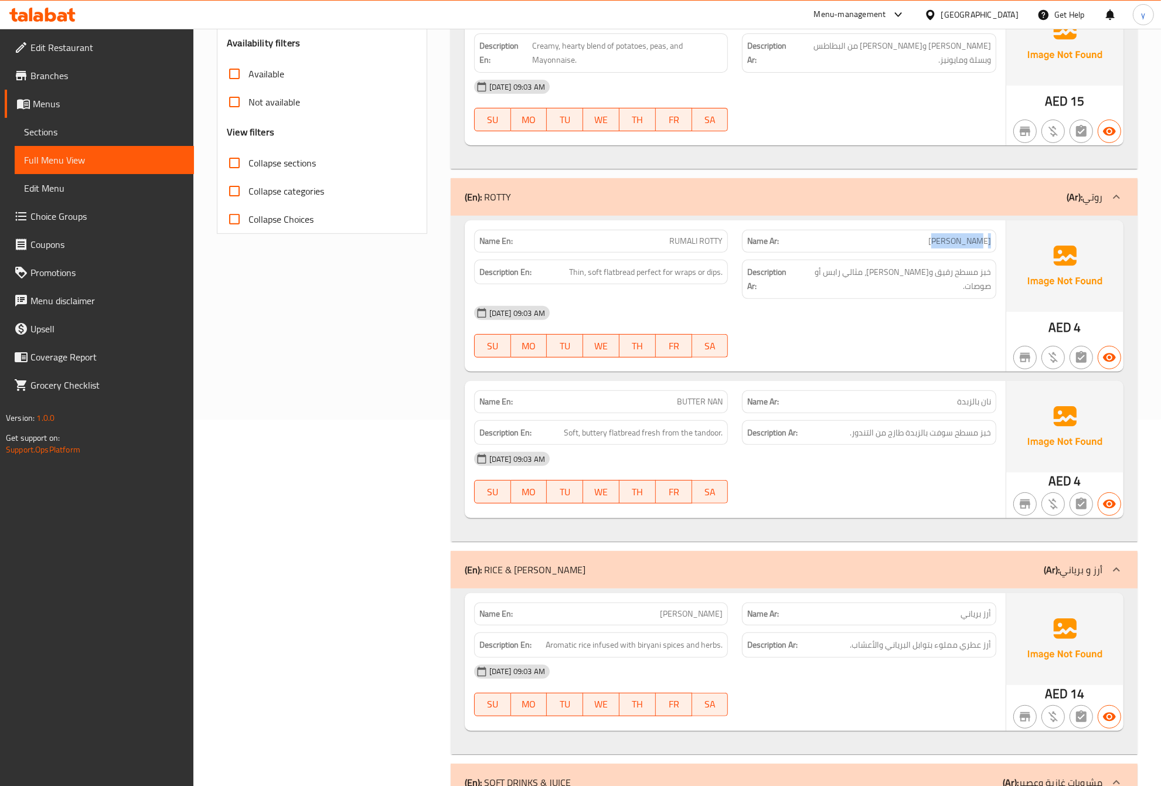
click at [954, 286] on div "Name En: RUMALI ROTTY Name Ar: [PERSON_NAME] Description En: Thin, soft flatbre…" at bounding box center [735, 295] width 541 height 151
click at [942, 306] on div "[DATE] 09:03 AM" at bounding box center [735, 313] width 536 height 28
drag, startPoint x: 672, startPoint y: 388, endPoint x: 721, endPoint y: 386, distance: 49.3
click at [721, 396] on p "Name En: BUTTER NAN" at bounding box center [601, 402] width 244 height 12
drag, startPoint x: 981, startPoint y: 391, endPoint x: 962, endPoint y: 391, distance: 19.3
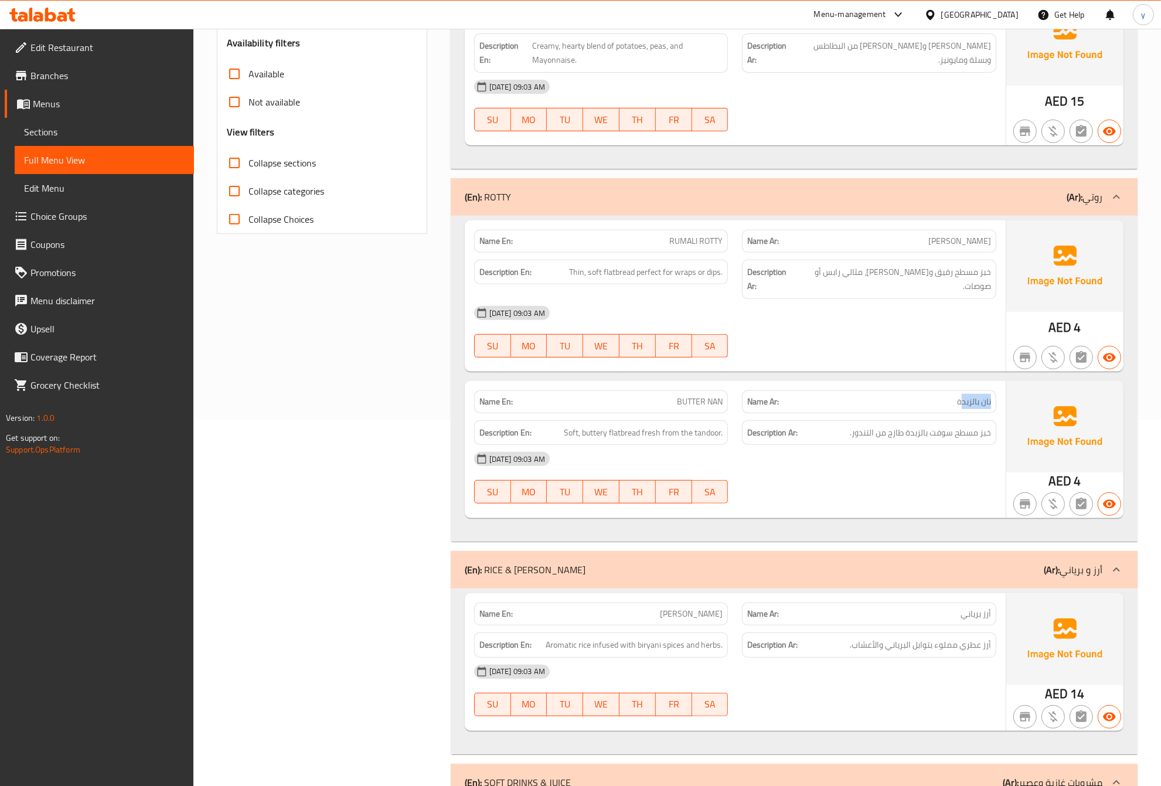
click at [962, 391] on div "Name Ar: نان بالزبدة" at bounding box center [869, 401] width 254 height 23
drag, startPoint x: 991, startPoint y: 418, endPoint x: 954, endPoint y: 425, distance: 38.2
click at [954, 425] on div "Description Ar: خبز مسطح سوفت بالزبدة طازج من التندور." at bounding box center [869, 432] width 254 height 25
drag, startPoint x: 564, startPoint y: 420, endPoint x: 616, endPoint y: 422, distance: 51.6
click at [616, 425] on span "Soft, buttery flatbread fresh from the tandoor." at bounding box center [643, 432] width 159 height 15
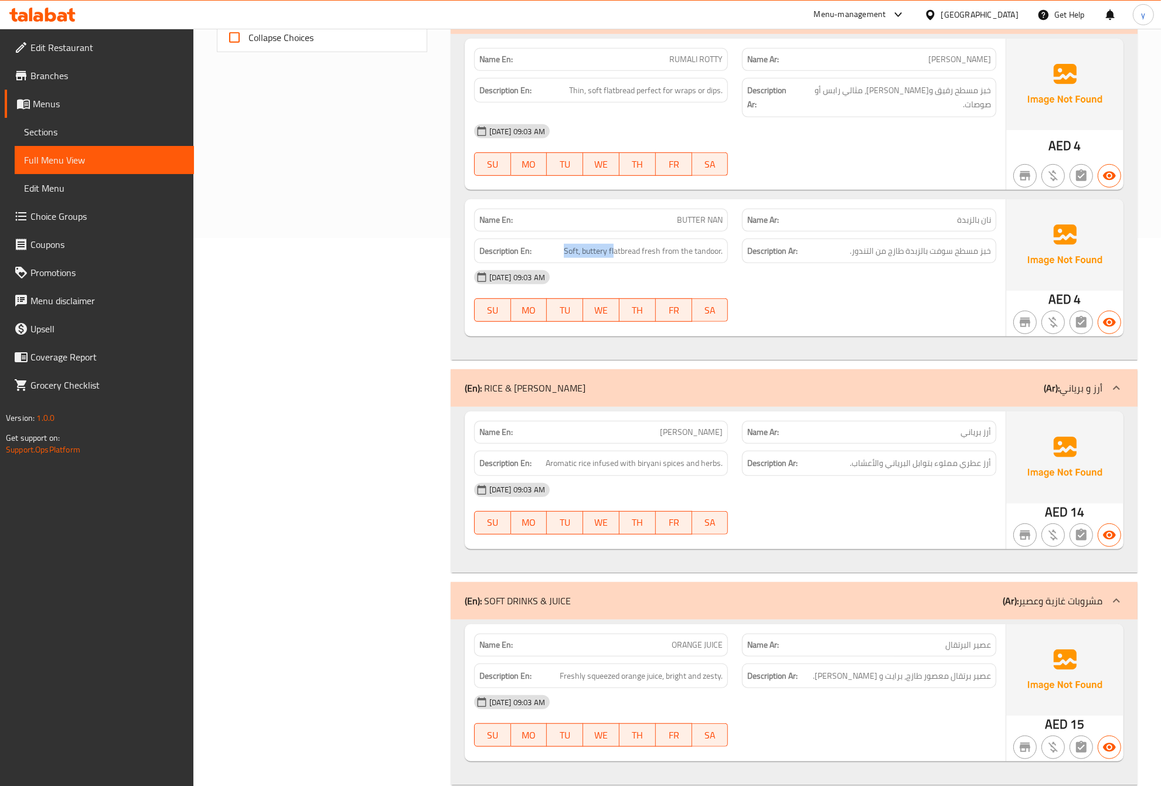
scroll to position [586, 0]
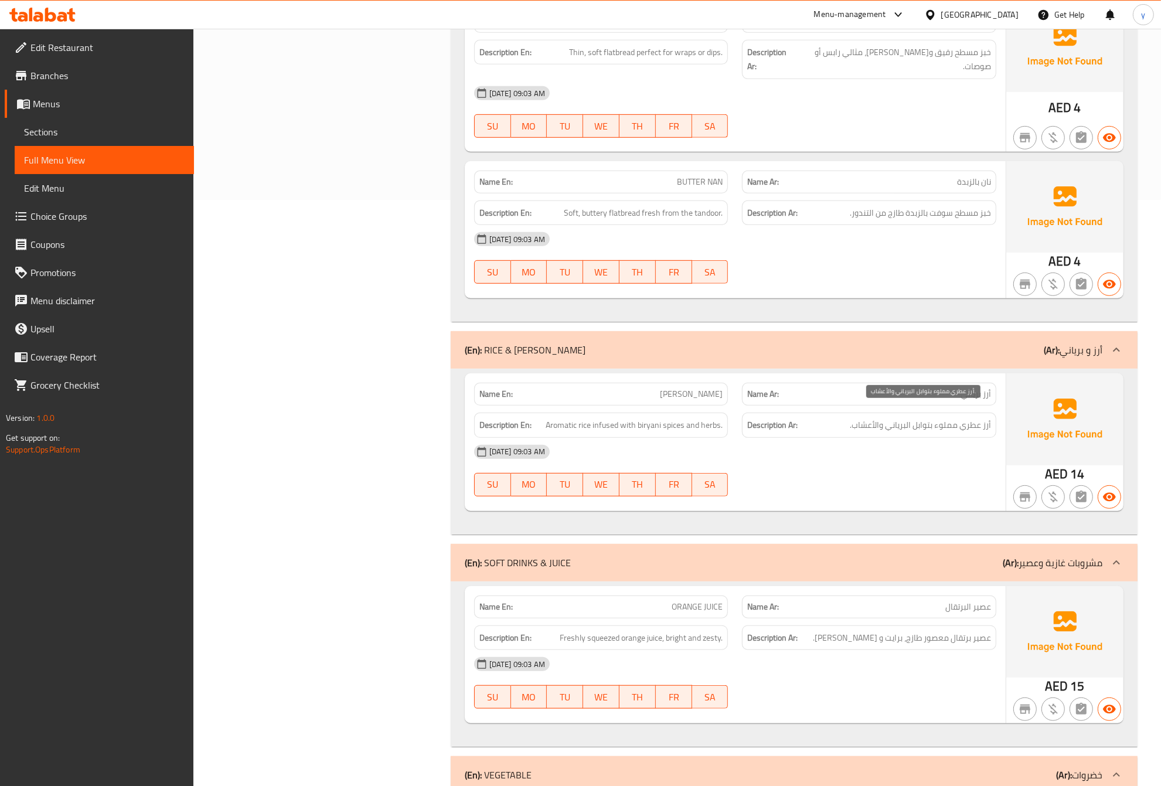
click at [904, 388] on p "Name Ar: [PERSON_NAME]" at bounding box center [869, 394] width 244 height 12
drag, startPoint x: 675, startPoint y: 379, endPoint x: 752, endPoint y: 388, distance: 77.3
click at [752, 388] on div "Name En: [PERSON_NAME] Name Ar: [PERSON_NAME]" at bounding box center [735, 394] width 536 height 37
drag, startPoint x: 986, startPoint y: 385, endPoint x: 994, endPoint y: 385, distance: 8.8
click at [994, 385] on div "Name Ar: [PERSON_NAME]" at bounding box center [869, 394] width 254 height 23
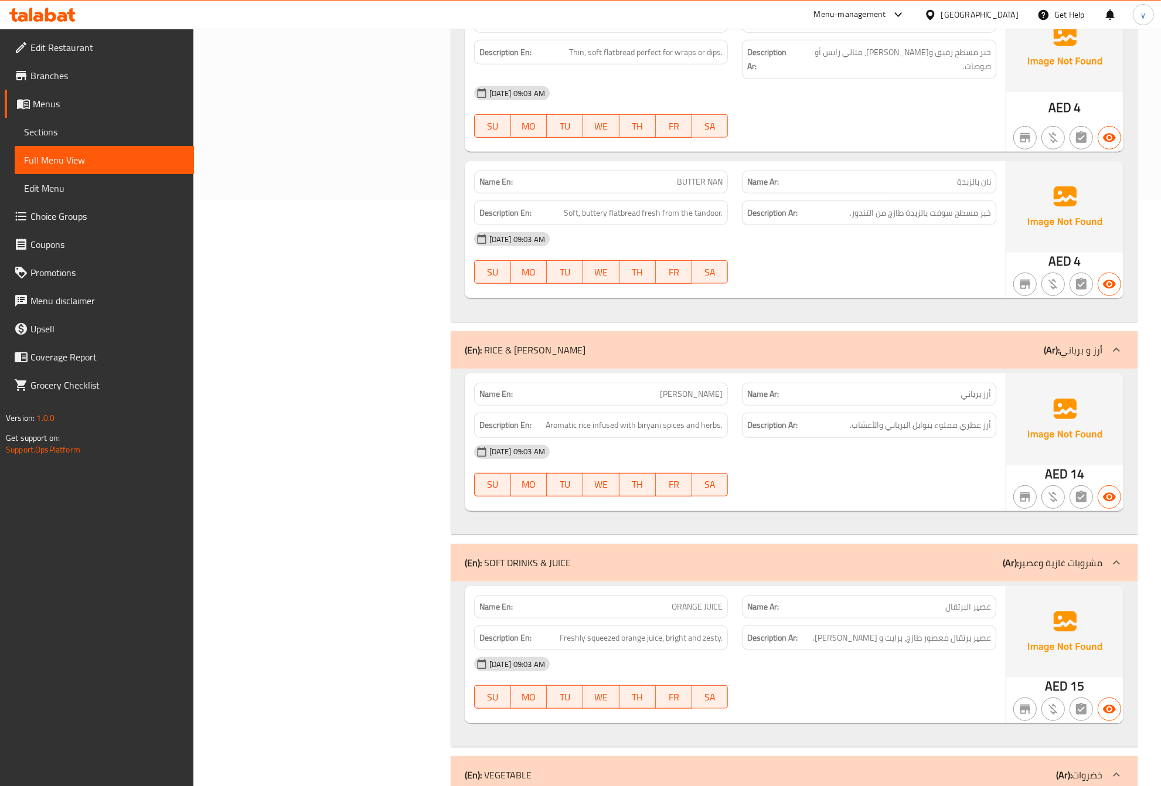
click at [892, 421] on div "Description Ar: أرز عطري مملوء بتوابل البرياني والأعشاب." at bounding box center [869, 425] width 254 height 25
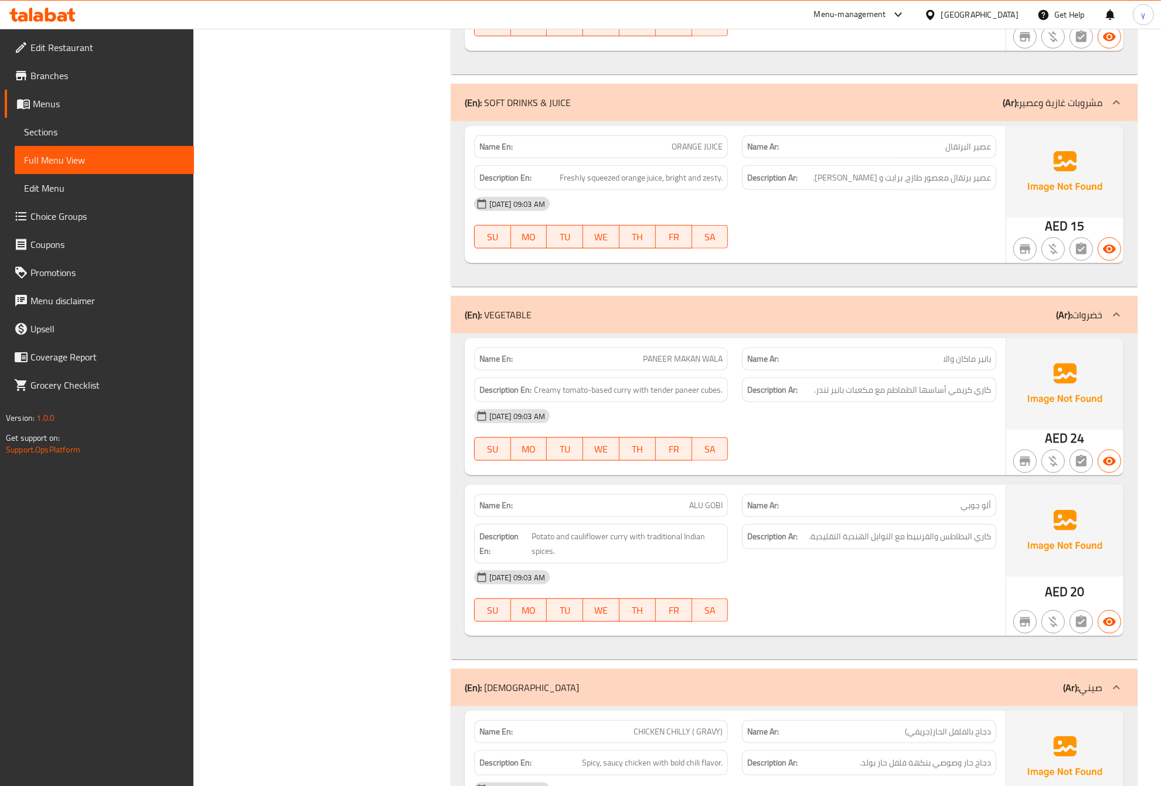
scroll to position [1055, 0]
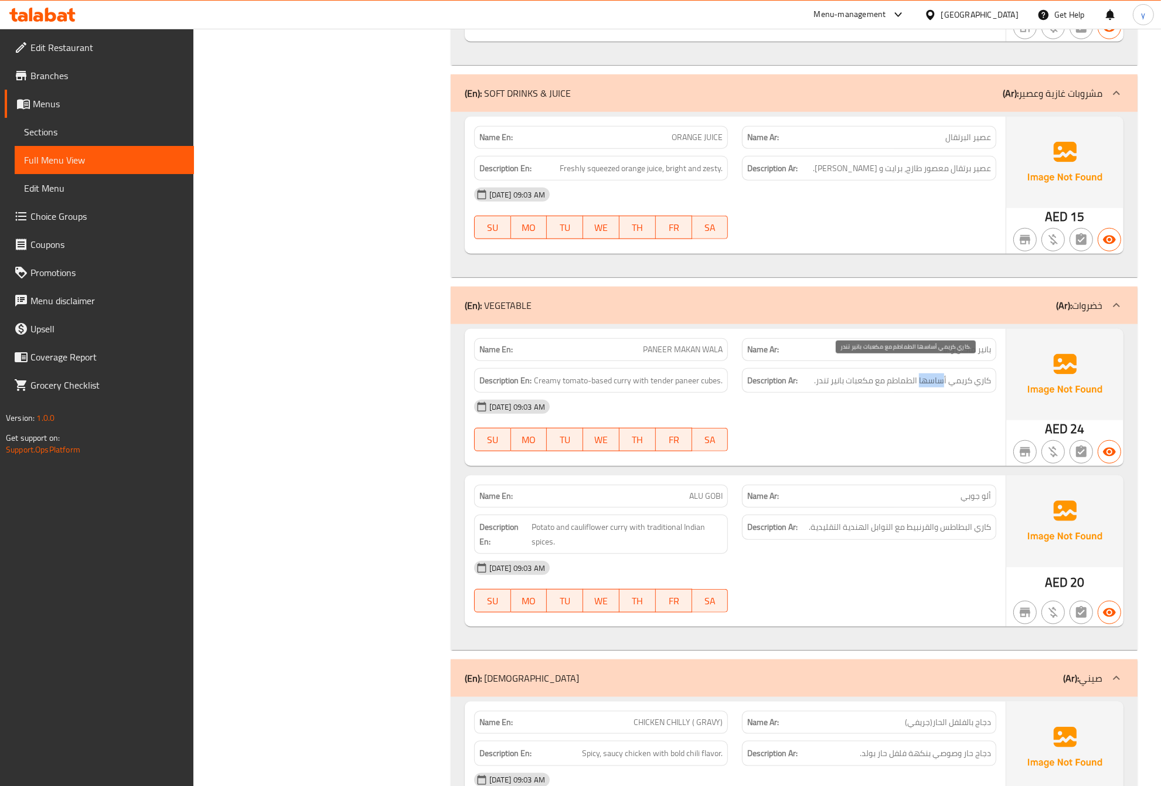
drag, startPoint x: 919, startPoint y: 370, endPoint x: 944, endPoint y: 375, distance: 25.6
click at [944, 375] on span "كاري كريمي أساسها الطماطم مع مكعبات بانير تندر." at bounding box center [902, 380] width 177 height 15
click at [942, 396] on div "[DATE] 09:03 AM" at bounding box center [735, 407] width 536 height 28
drag, startPoint x: 991, startPoint y: 367, endPoint x: 874, endPoint y: 384, distance: 118.4
click at [874, 384] on div "Name En: [PERSON_NAME] Name Ar: بانير ماكان والا Description En: Creamy tomato-…" at bounding box center [735, 397] width 541 height 137
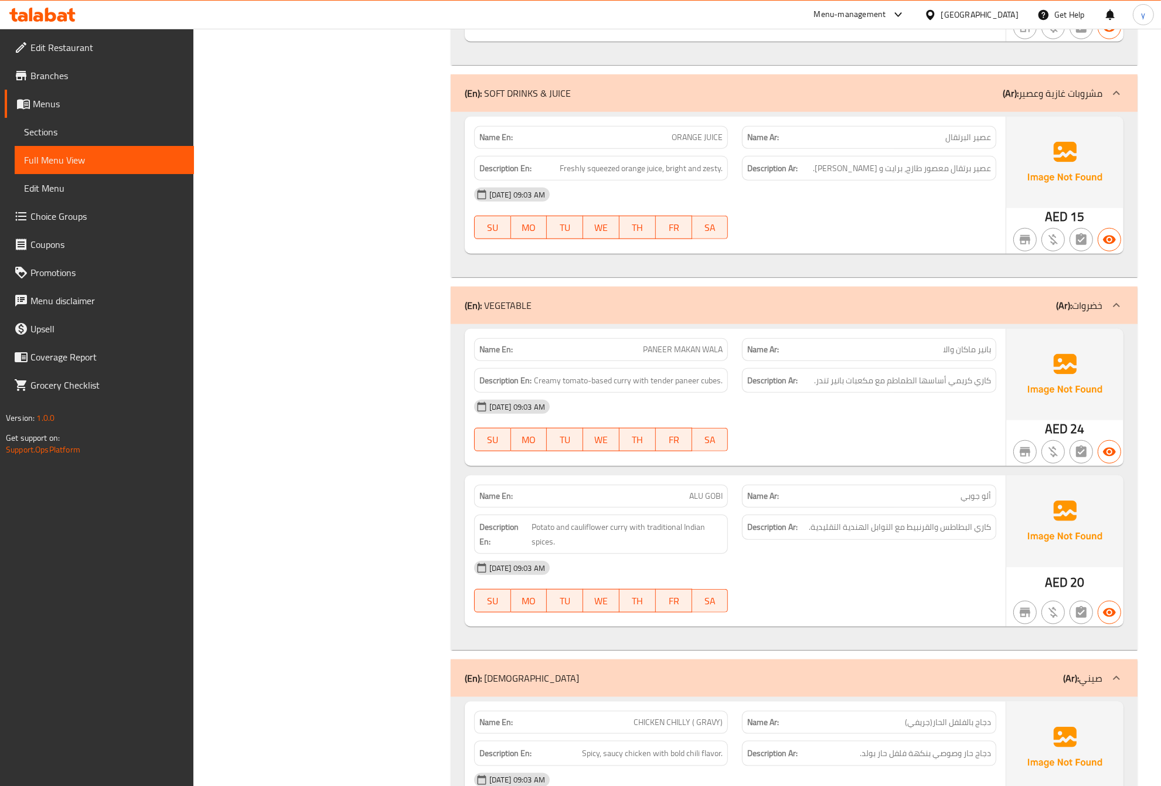
click at [879, 398] on div "[DATE] 09:03 AM" at bounding box center [735, 407] width 536 height 28
drag, startPoint x: 631, startPoint y: 371, endPoint x: 614, endPoint y: 372, distance: 17.0
click at [614, 373] on span "Creamy tomato-based curry with tender paneer cubes." at bounding box center [628, 380] width 189 height 15
click at [625, 373] on span "Creamy tomato-based curry with tender paneer cubes." at bounding box center [628, 380] width 189 height 15
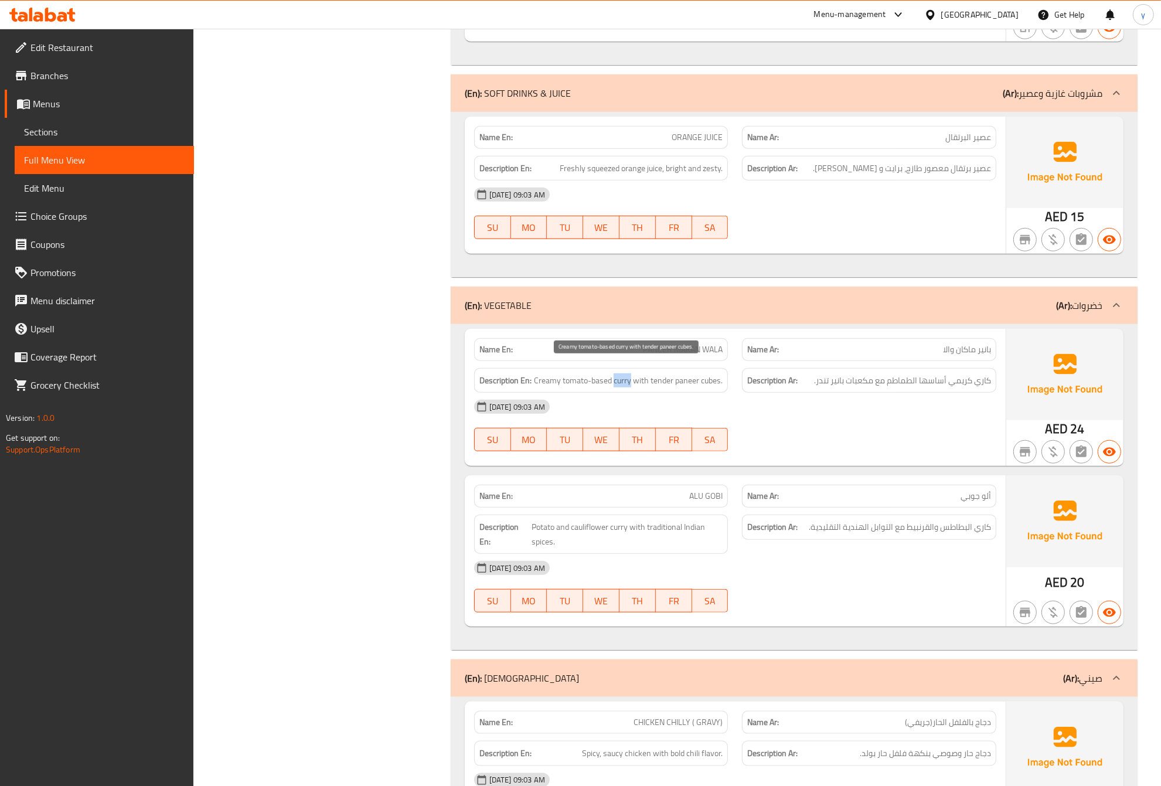
drag, startPoint x: 615, startPoint y: 370, endPoint x: 630, endPoint y: 370, distance: 14.6
click at [630, 373] on span "Creamy tomato-based curry with tender paneer cubes." at bounding box center [628, 380] width 189 height 15
copy span "curry"
click at [67, 50] on span "Edit Restaurant" at bounding box center [107, 47] width 154 height 14
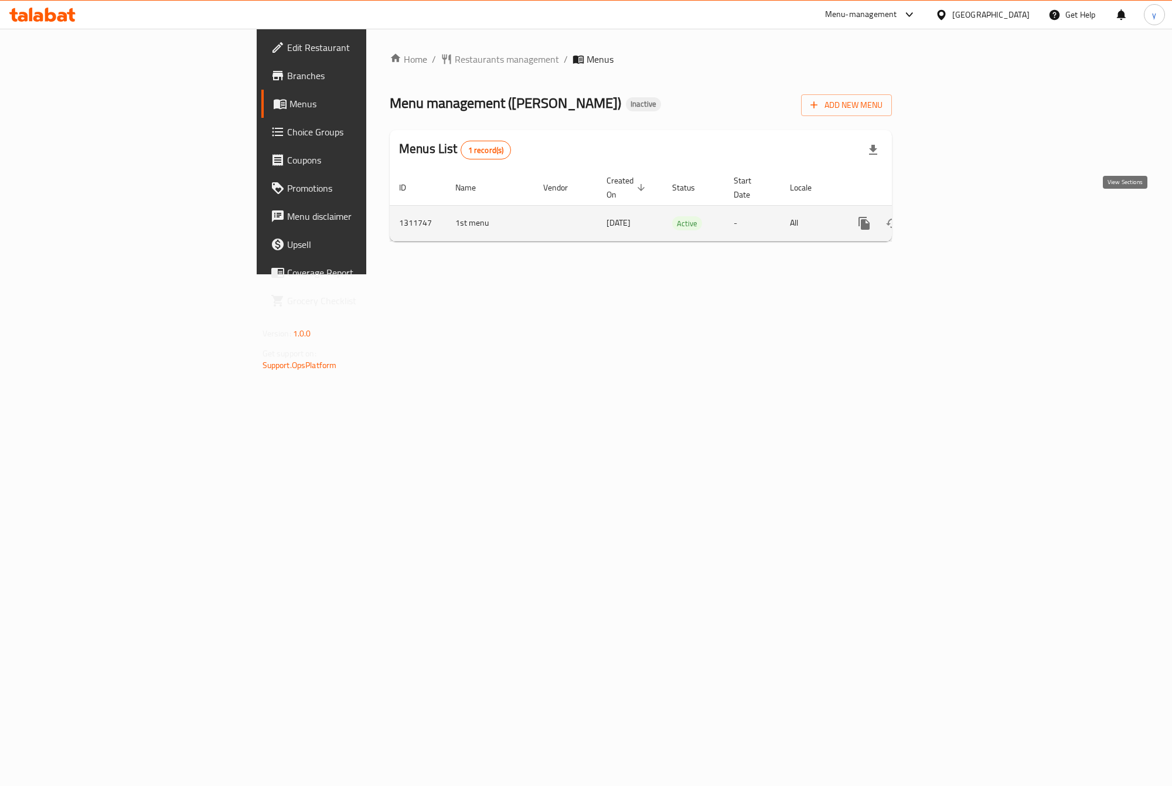
click at [956, 217] on icon "enhanced table" at bounding box center [949, 223] width 14 height 14
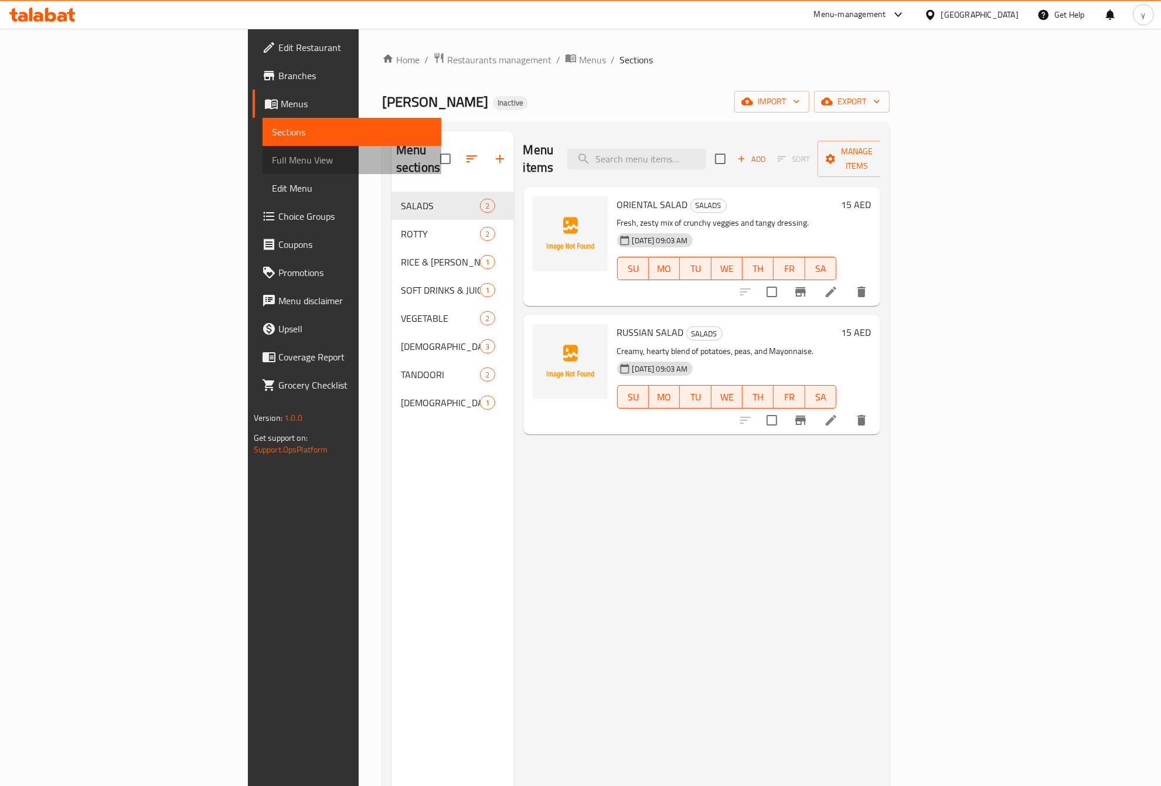
click at [272, 165] on span "Full Menu View" at bounding box center [352, 160] width 161 height 14
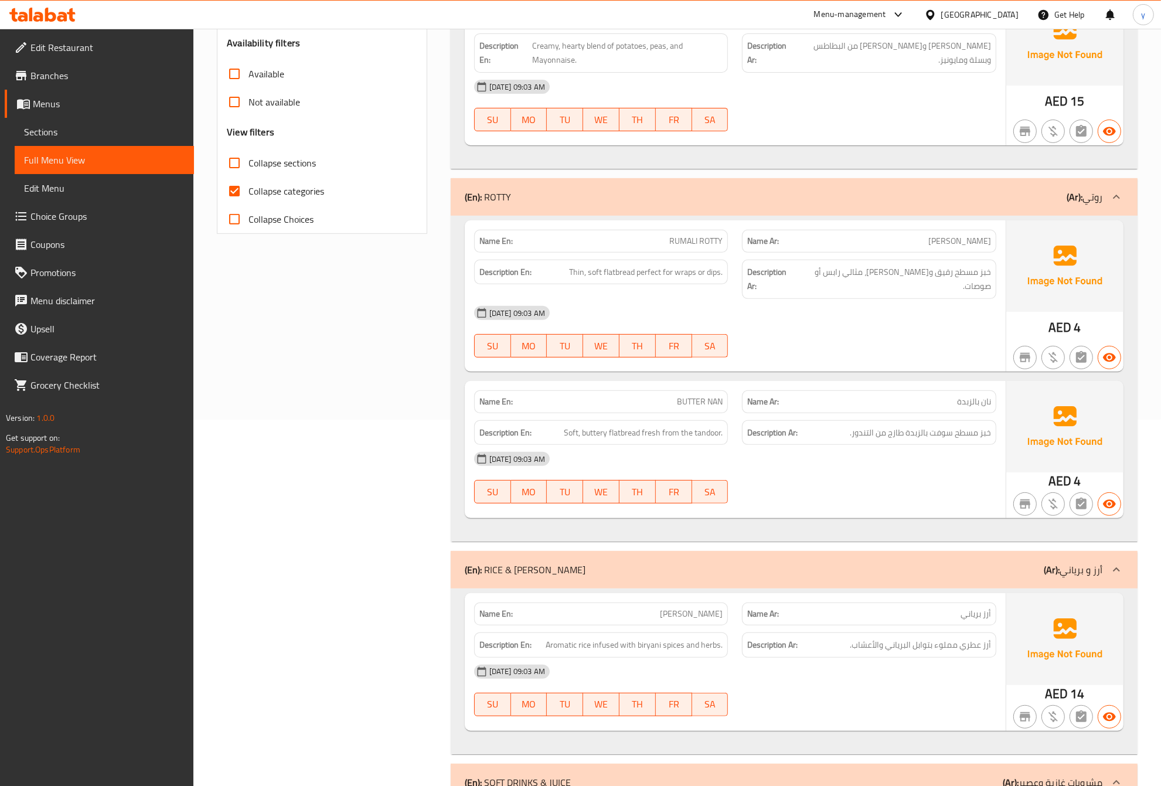
click at [301, 186] on span "Collapse categories" at bounding box center [286, 191] width 76 height 14
click at [248, 186] on input "Collapse categories" at bounding box center [234, 191] width 28 height 28
checkbox input "false"
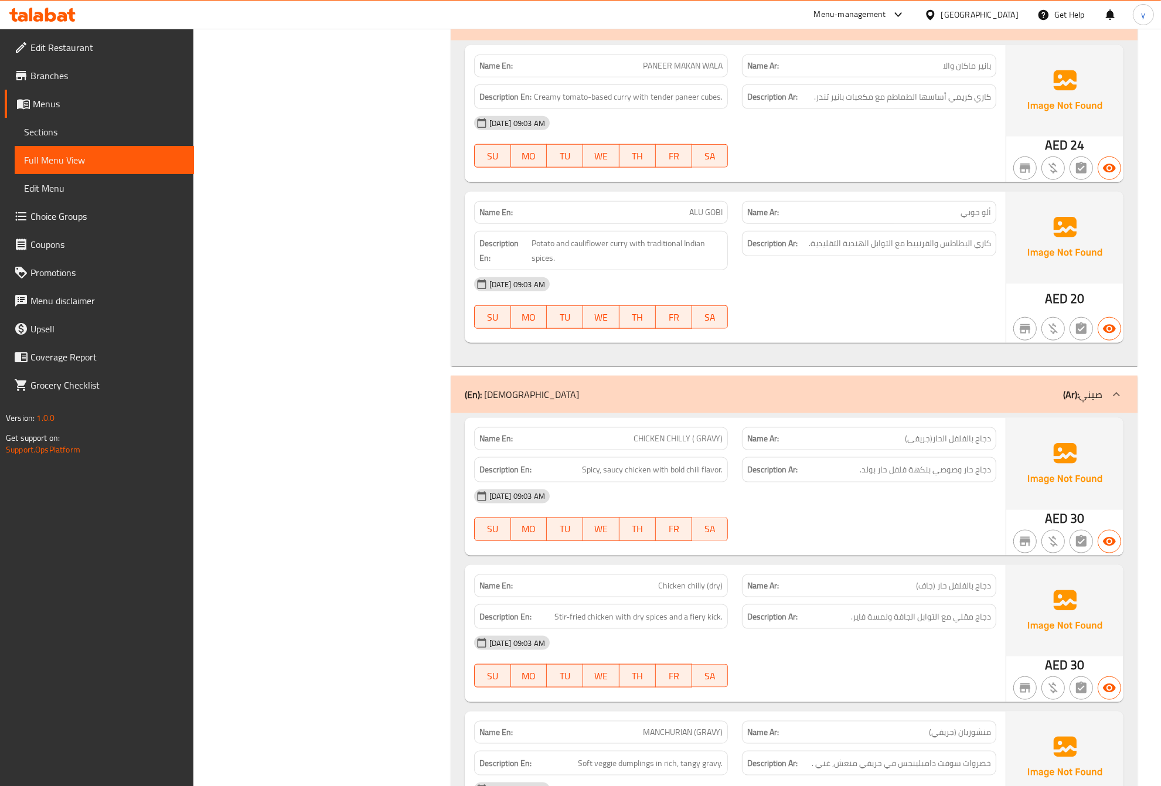
scroll to position [1422, 0]
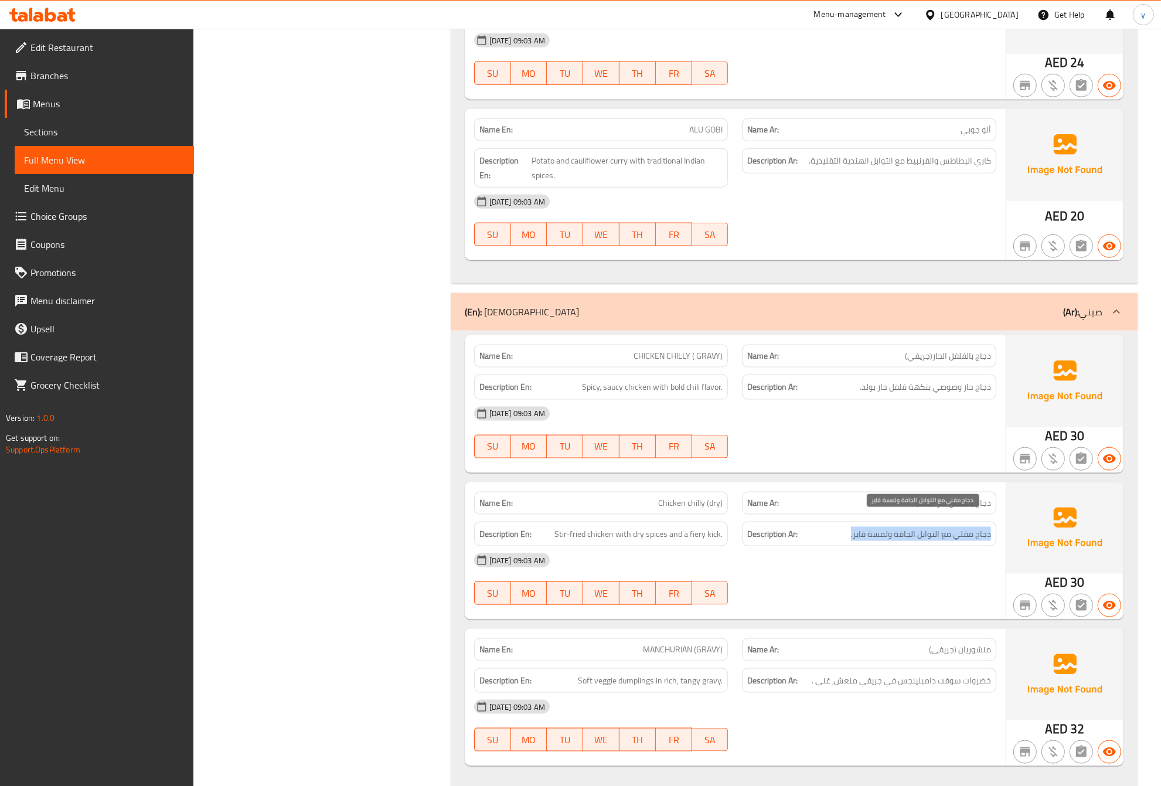
drag, startPoint x: 845, startPoint y: 520, endPoint x: 990, endPoint y: 527, distance: 145.5
click at [990, 527] on h6 "Description Ar: دجاج مقلي مع التوابل الجافة ولمسة فاير." at bounding box center [869, 534] width 244 height 15
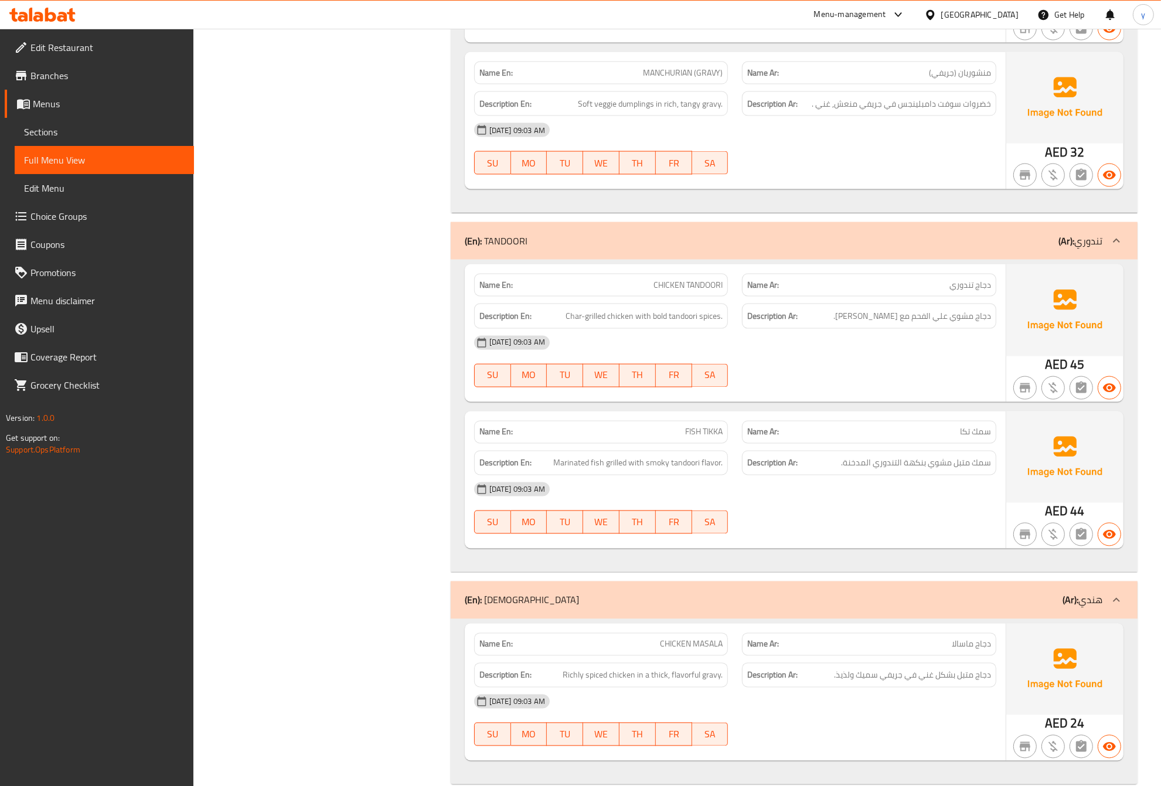
scroll to position [2008, 0]
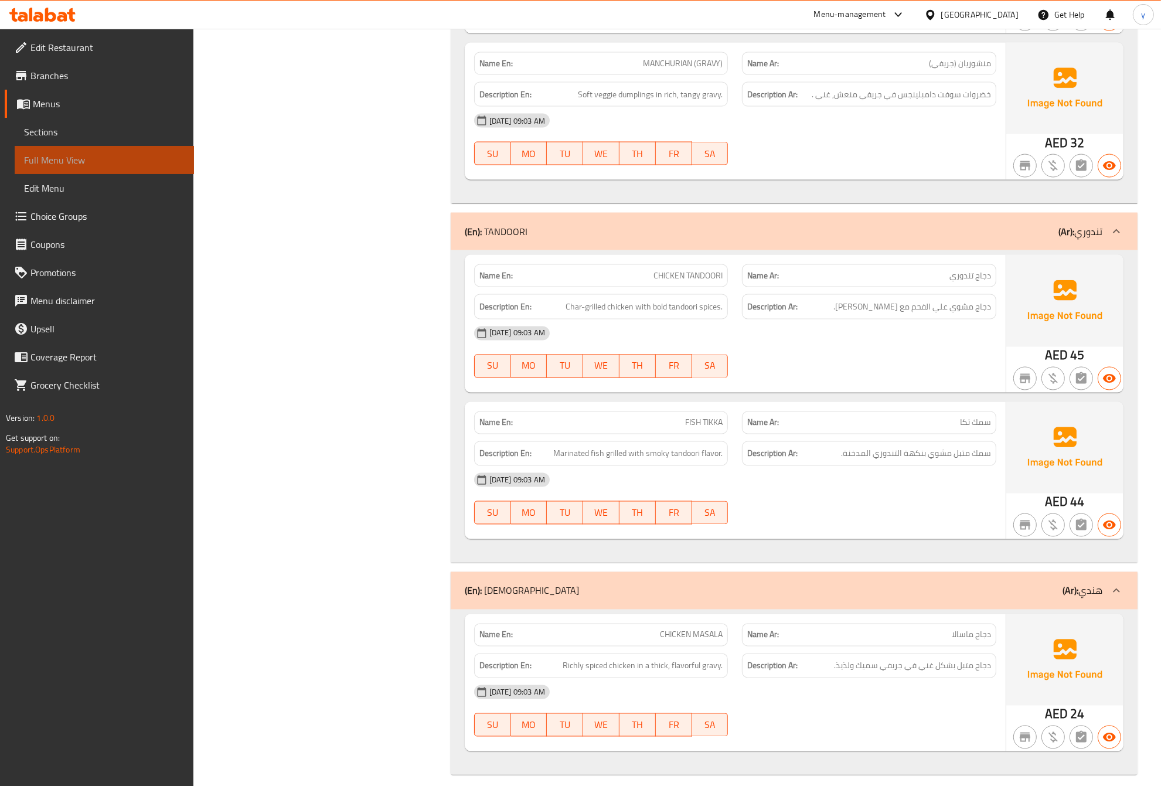
click at [68, 159] on span "Full Menu View" at bounding box center [104, 160] width 161 height 14
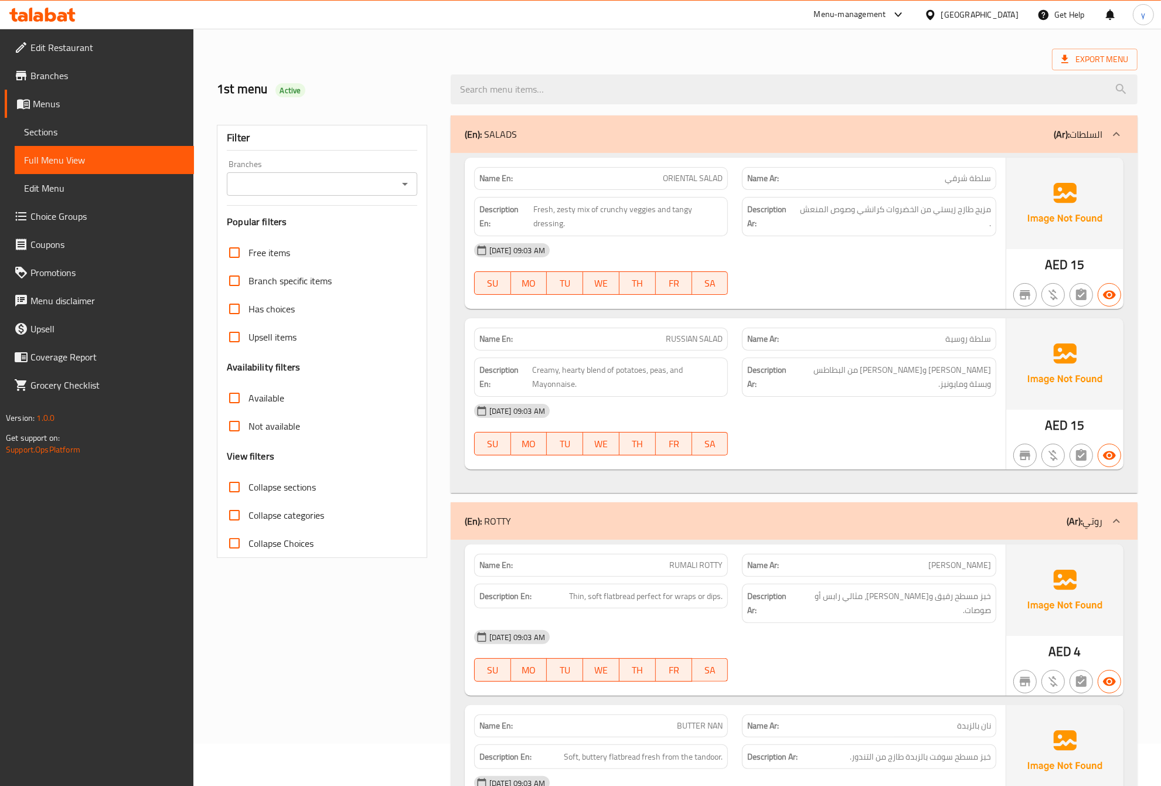
scroll to position [0, 0]
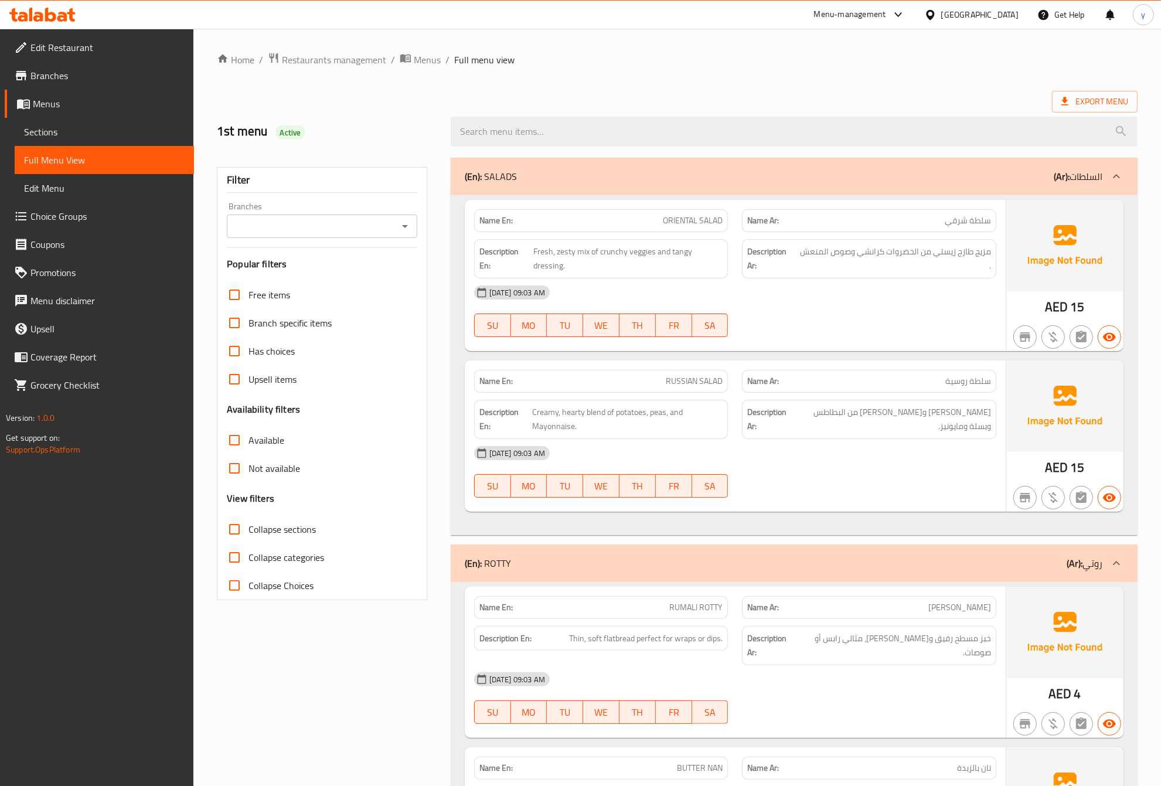
click at [265, 530] on span "Collapse sections" at bounding box center [281, 529] width 67 height 14
click at [248, 530] on input "Collapse sections" at bounding box center [234, 529] width 28 height 28
checkbox input "true"
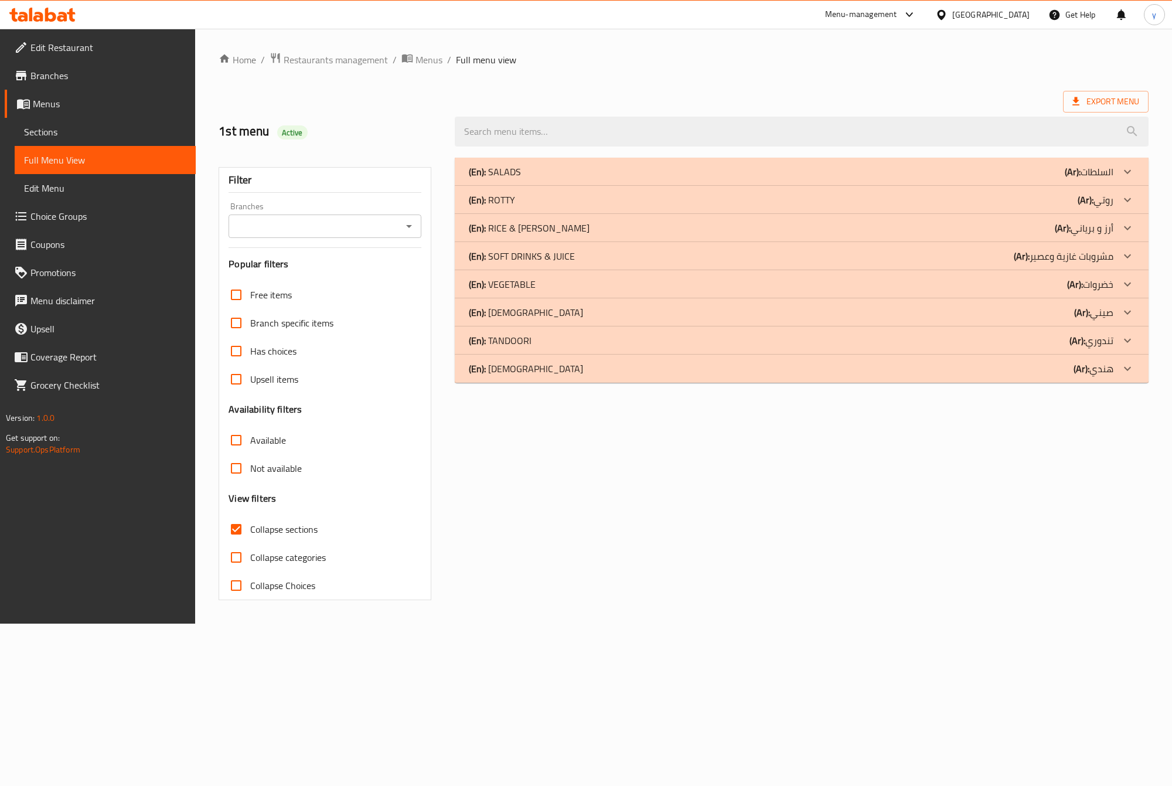
click at [274, 561] on span "Collapse categories" at bounding box center [288, 557] width 76 height 14
click at [250, 561] on input "Collapse categories" at bounding box center [236, 557] width 28 height 28
checkbox input "true"
click at [304, 533] on span "Collapse sections" at bounding box center [283, 529] width 67 height 14
click at [250, 533] on input "Collapse sections" at bounding box center [236, 529] width 28 height 28
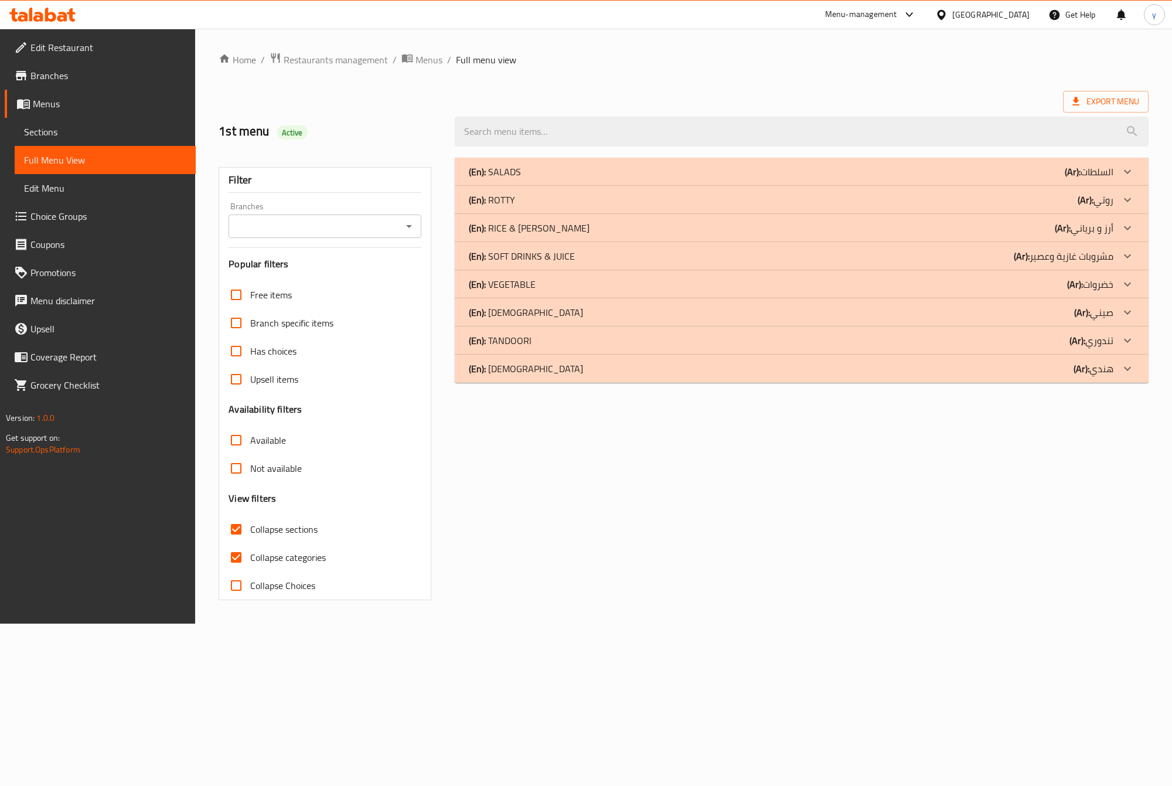
checkbox input "false"
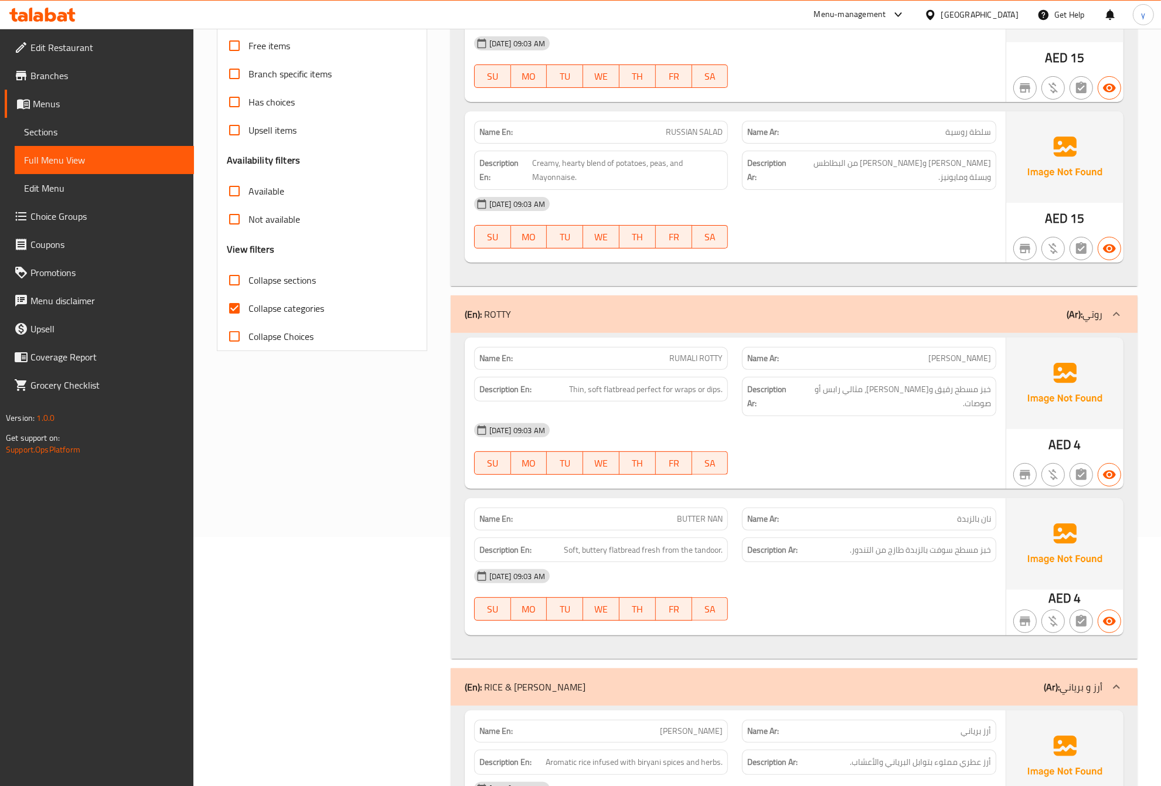
scroll to position [146, 0]
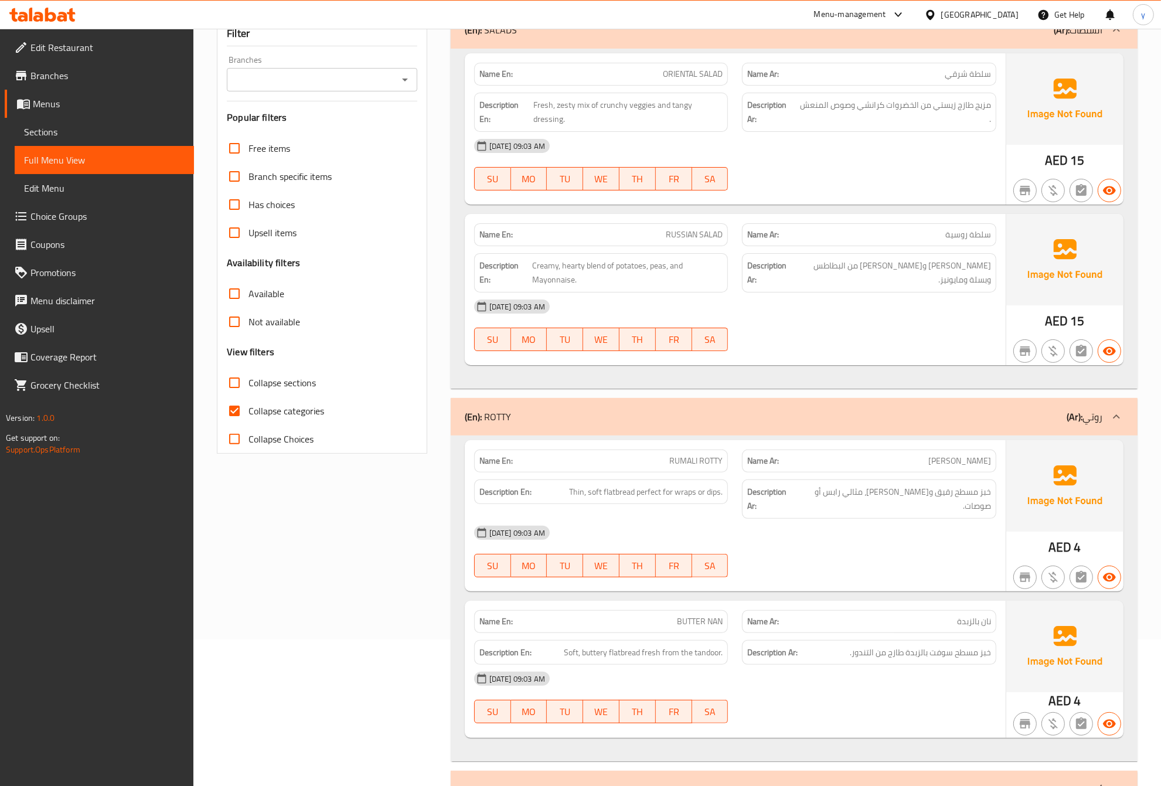
click at [291, 411] on span "Collapse categories" at bounding box center [286, 411] width 76 height 14
click at [248, 411] on input "Collapse categories" at bounding box center [234, 411] width 28 height 28
checkbox input "false"
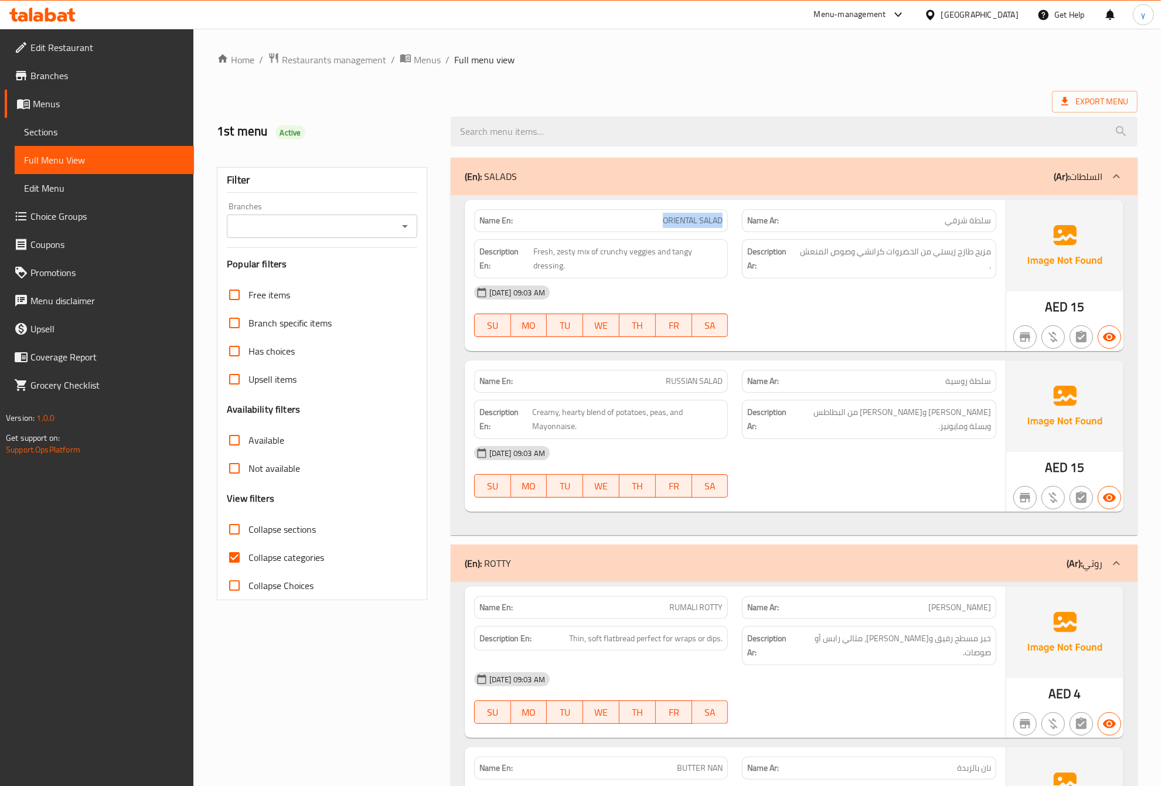
drag, startPoint x: 663, startPoint y: 215, endPoint x: 731, endPoint y: 217, distance: 67.4
click at [731, 217] on div "Name En: ORIENTAL SALAD" at bounding box center [601, 220] width 268 height 37
drag, startPoint x: 672, startPoint y: 380, endPoint x: 739, endPoint y: 376, distance: 67.5
click at [739, 376] on div "Name En: RUSSIAN SALAD Name Ar: سلطة روسية" at bounding box center [735, 381] width 536 height 37
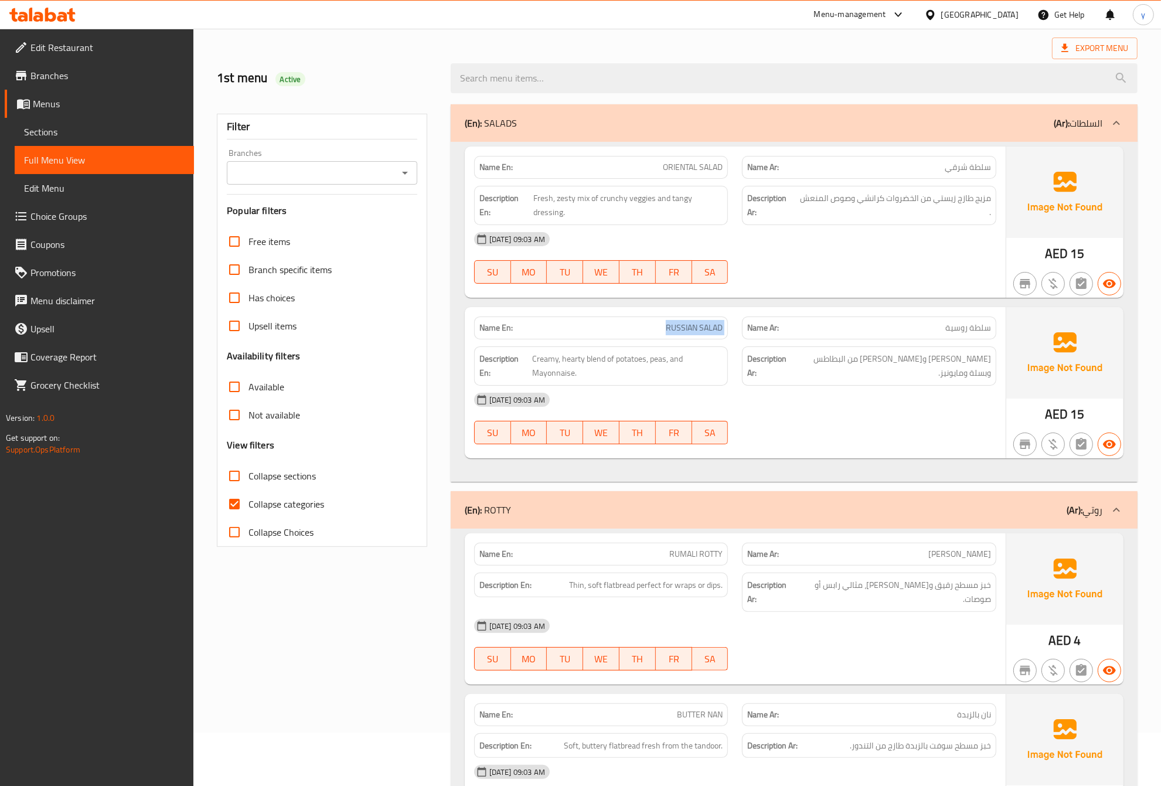
scroll to position [220, 0]
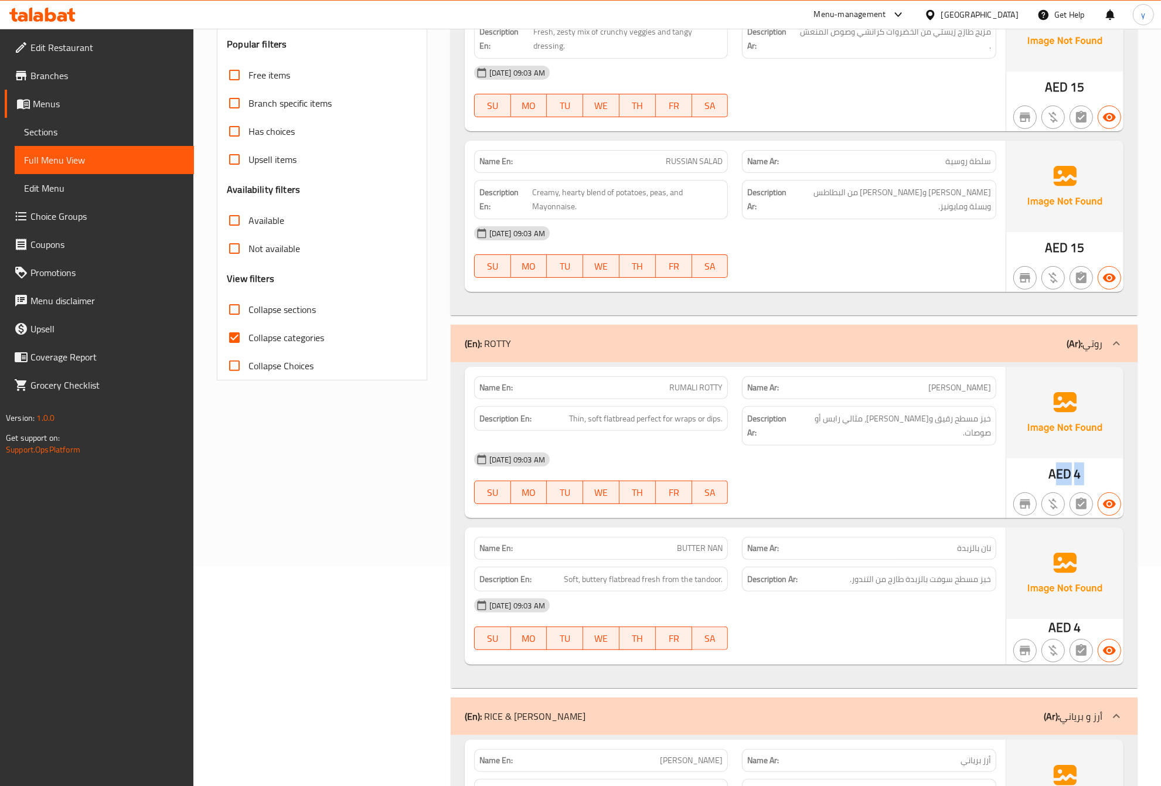
drag, startPoint x: 1076, startPoint y: 473, endPoint x: 1059, endPoint y: 473, distance: 17.0
click at [1059, 473] on div "AED 4" at bounding box center [1064, 442] width 117 height 151
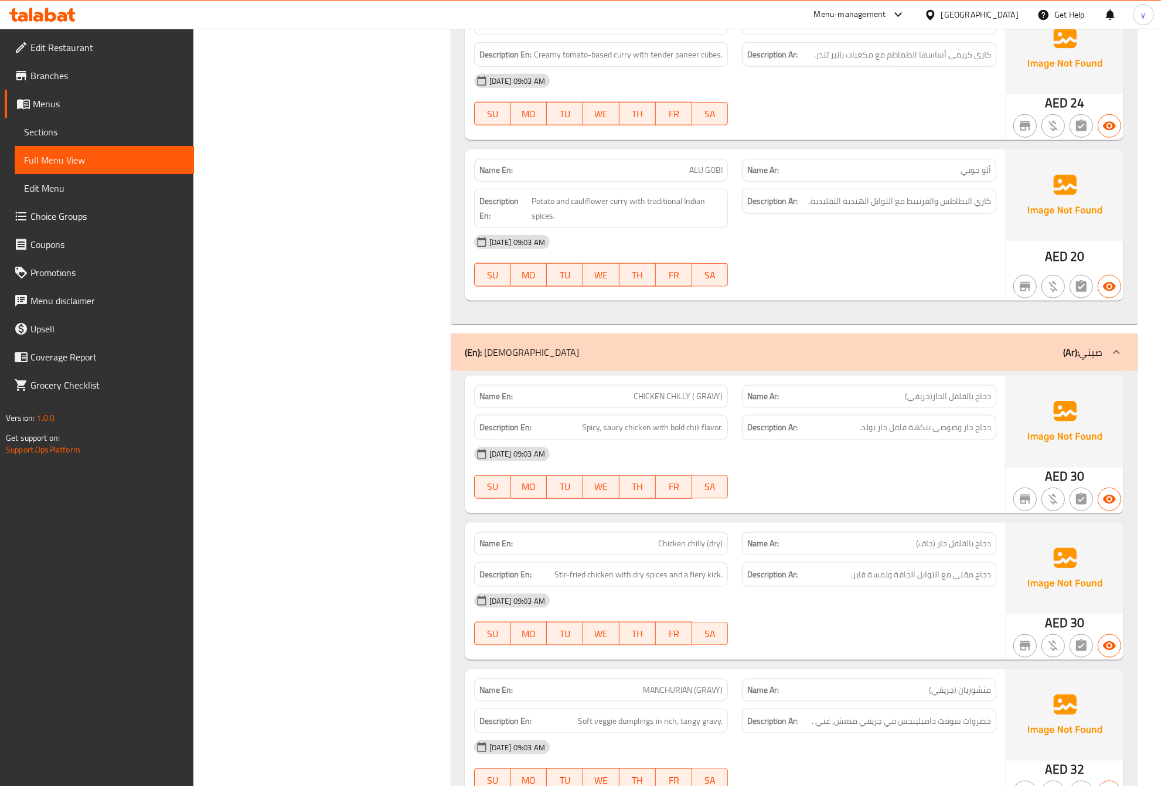
scroll to position [1465, 0]
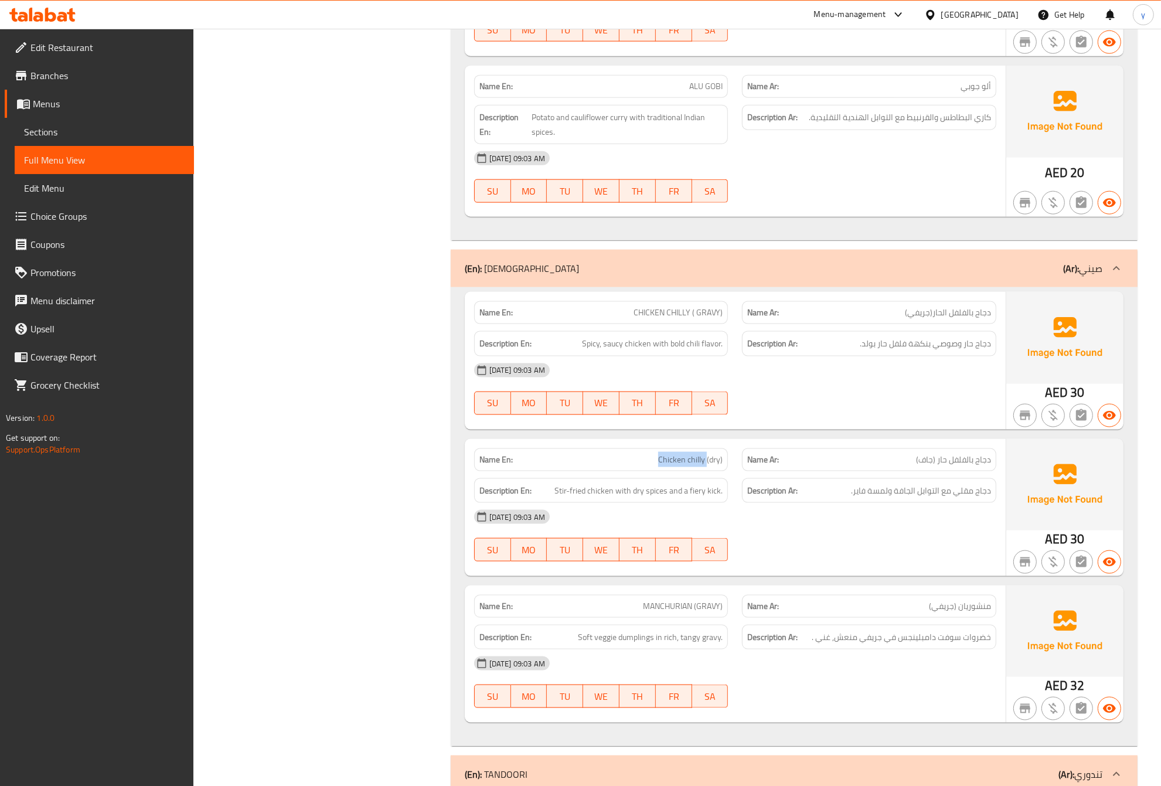
drag, startPoint x: 651, startPoint y: 447, endPoint x: 707, endPoint y: 450, distance: 55.8
click at [707, 454] on p "Name En: Chicken chilly (dry)" at bounding box center [601, 460] width 244 height 12
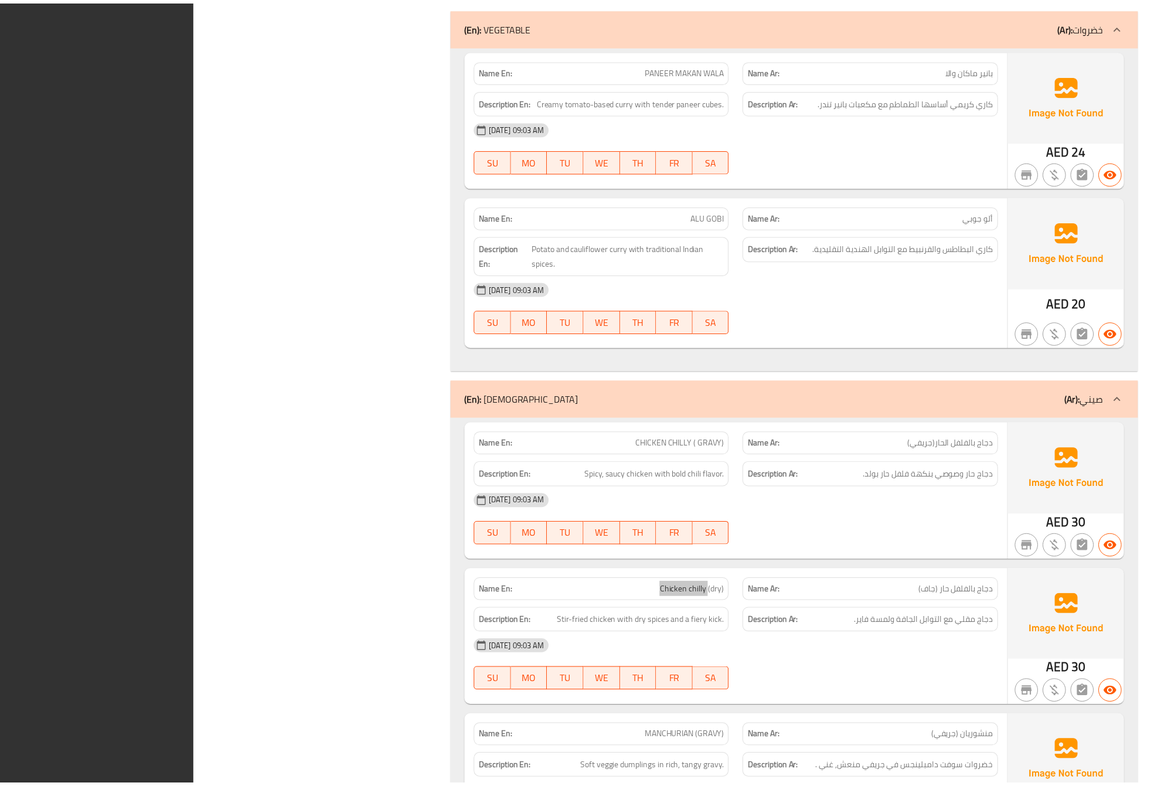
scroll to position [1993, 0]
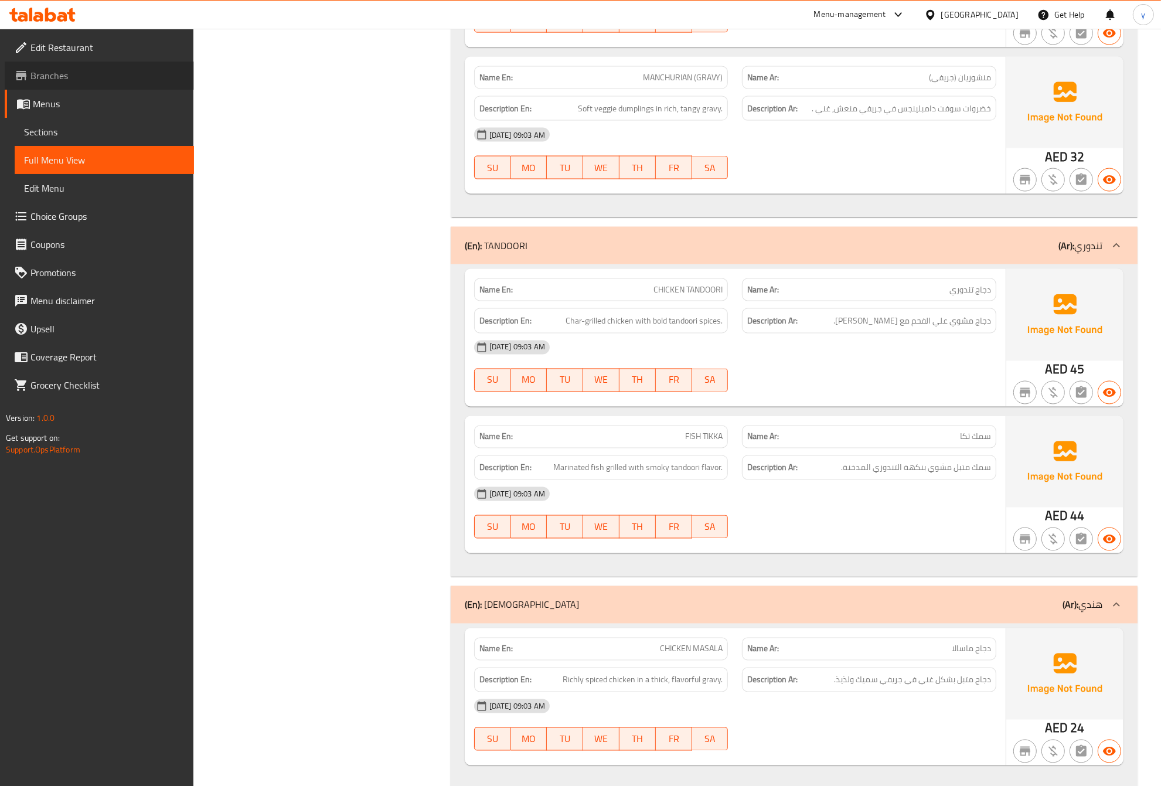
click at [51, 70] on span "Branches" at bounding box center [107, 76] width 154 height 14
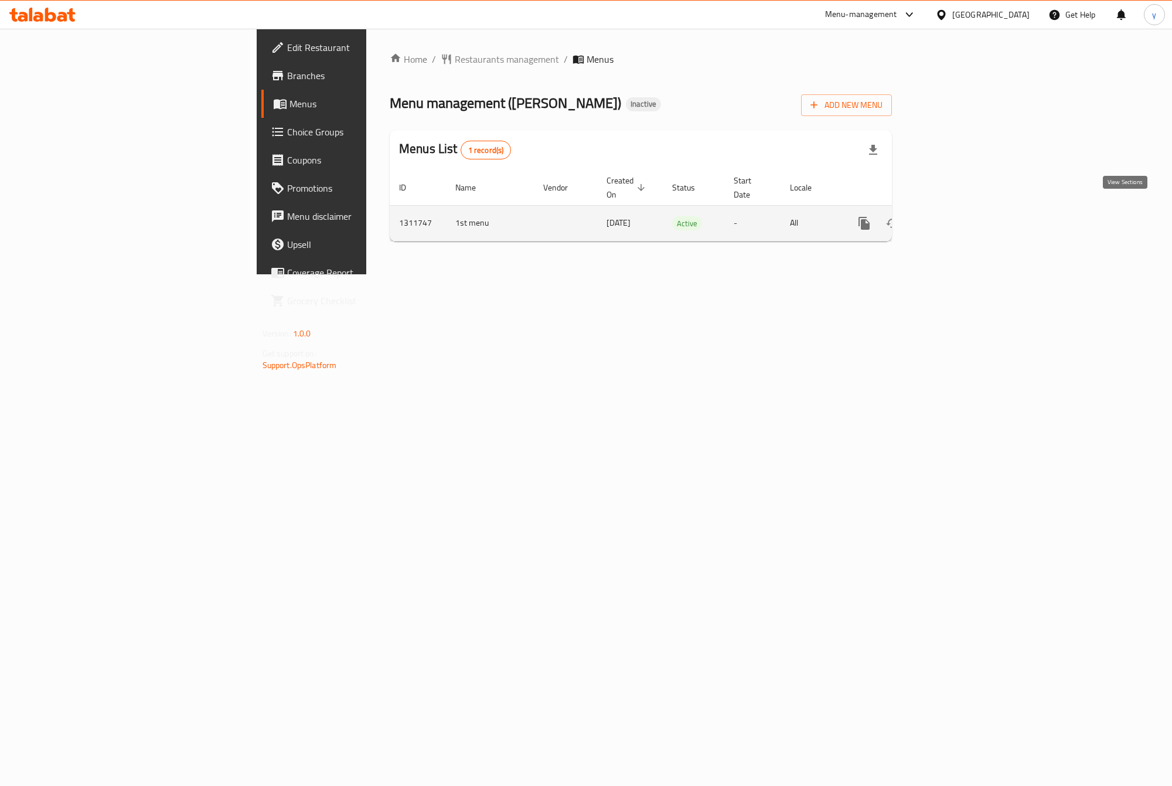
click at [963, 210] on link "enhanced table" at bounding box center [949, 223] width 28 height 28
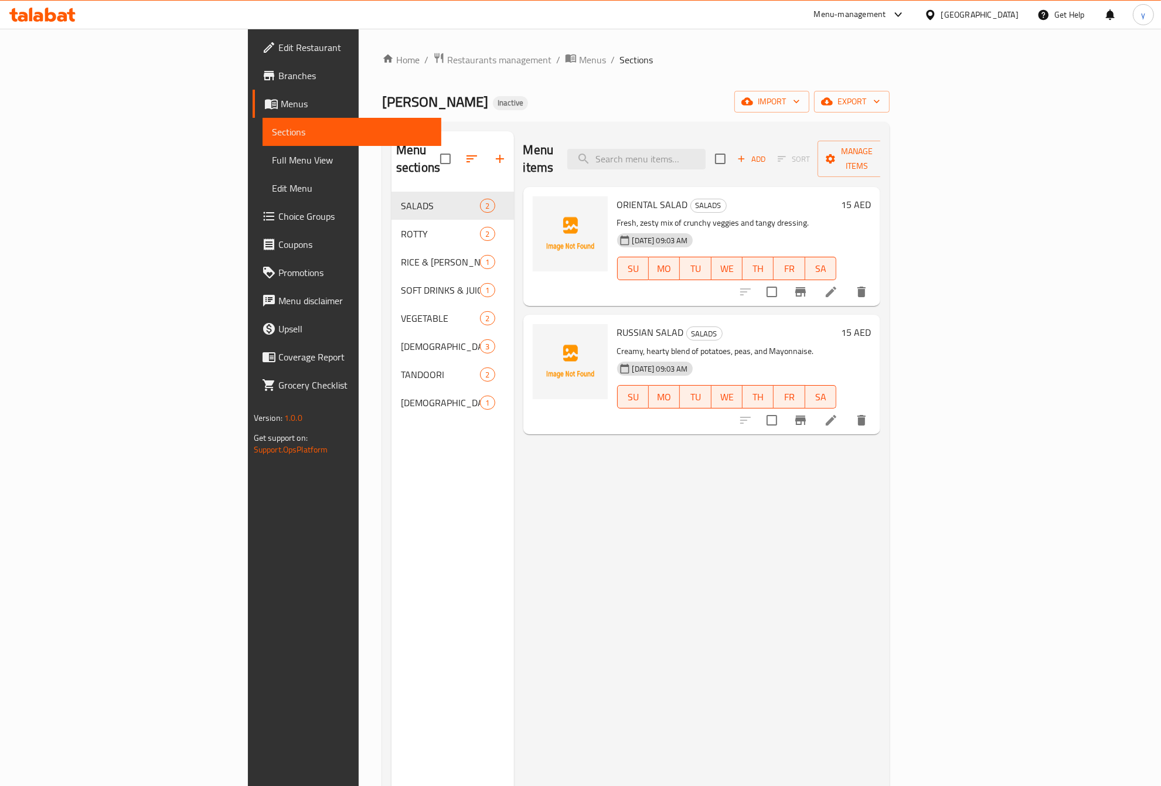
click at [272, 157] on span "Full Menu View" at bounding box center [352, 160] width 161 height 14
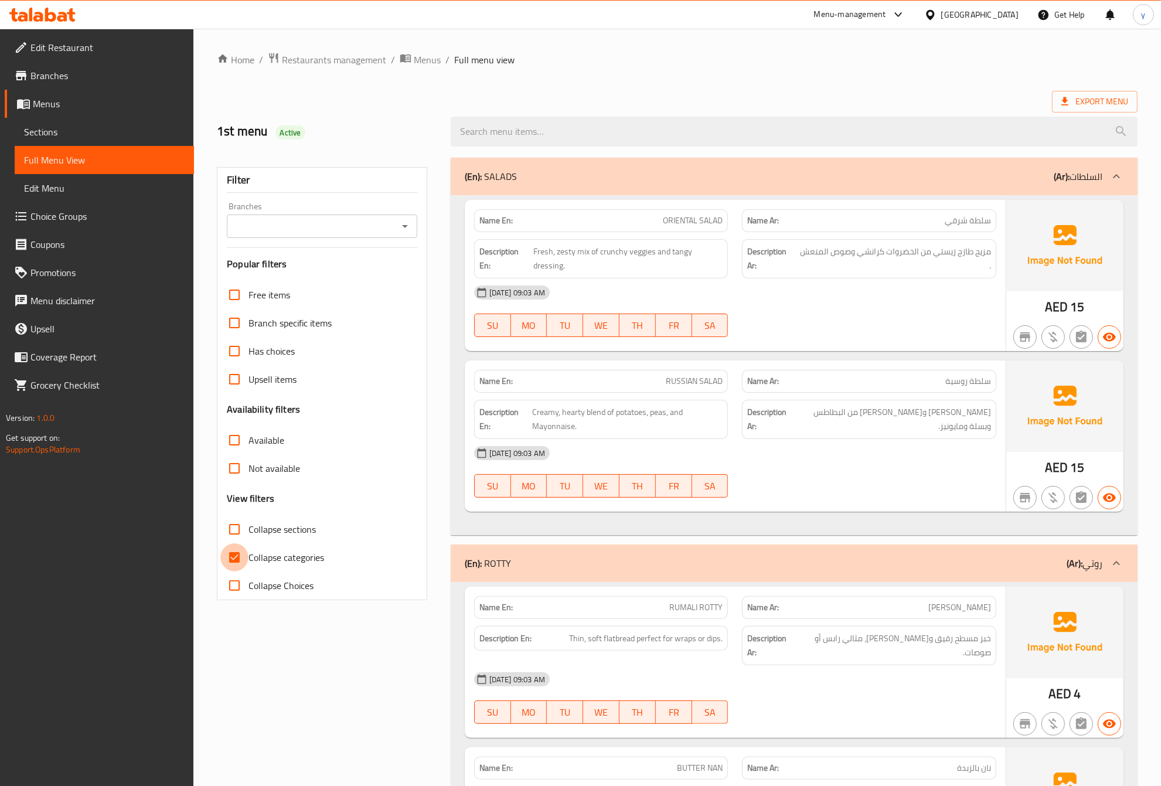
click at [236, 560] on input "Collapse categories" at bounding box center [234, 557] width 28 height 28
checkbox input "false"
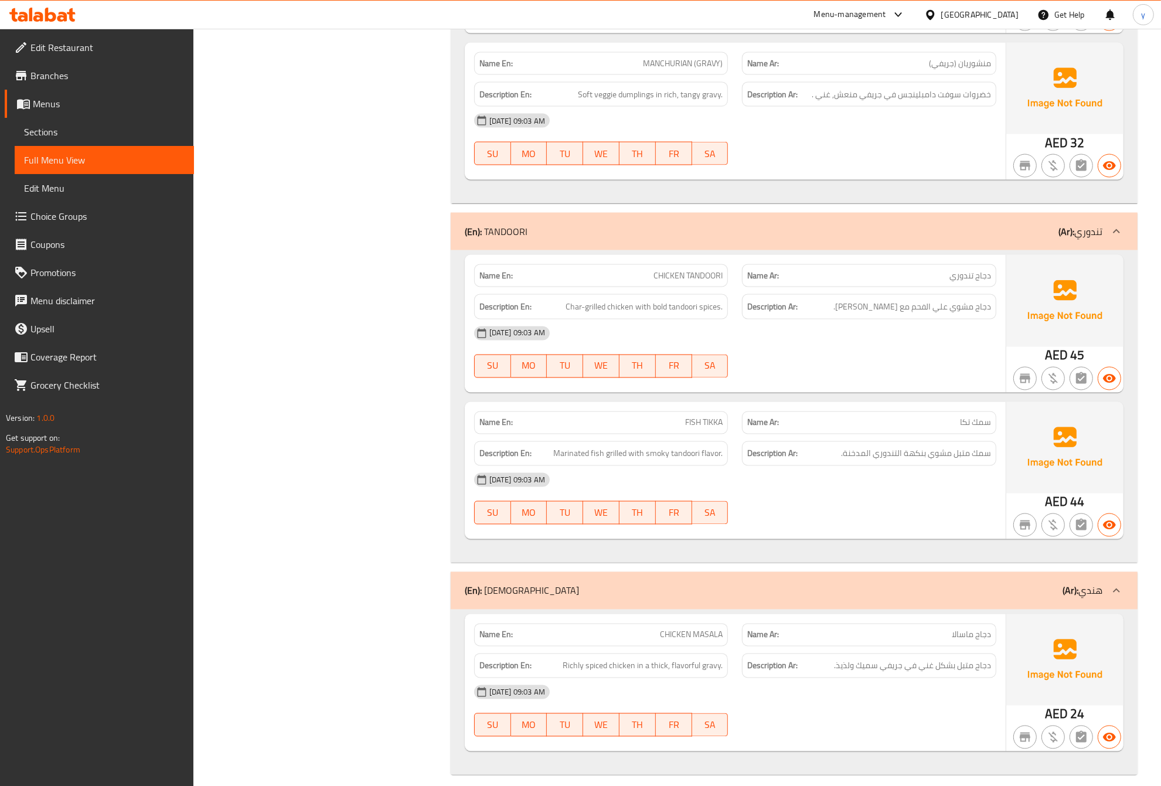
scroll to position [1641, 0]
